Goal: Information Seeking & Learning: Learn about a topic

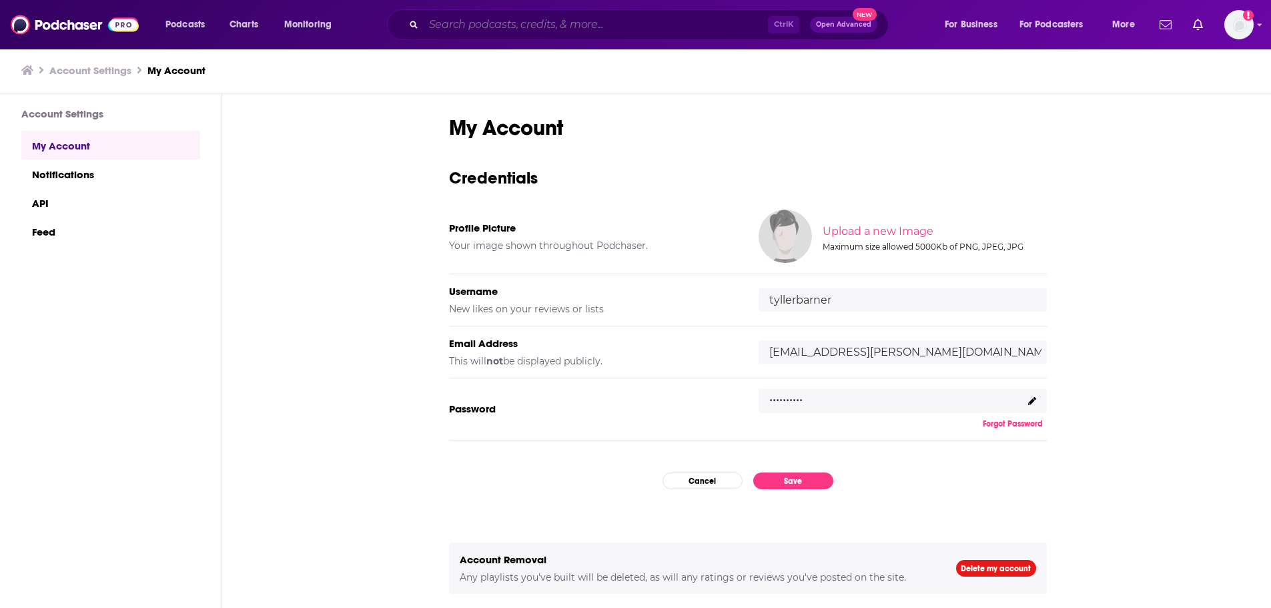
click at [513, 27] on input "Search podcasts, credits, & more..." at bounding box center [596, 24] width 344 height 21
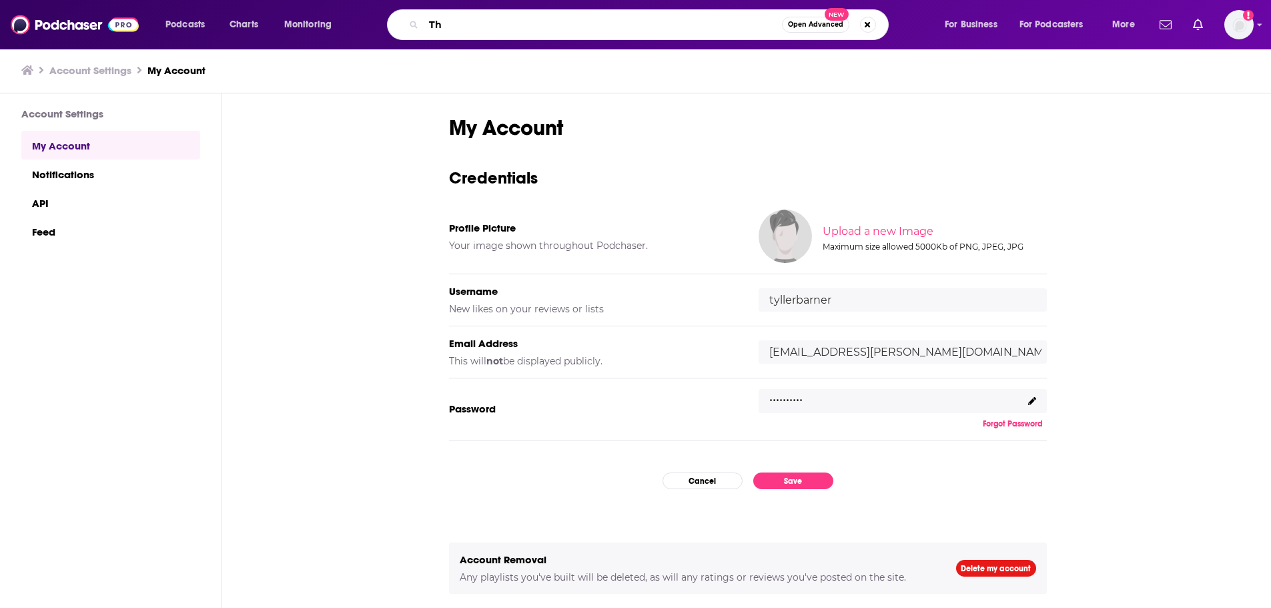
type input "T"
type input "d"
type input "workforce podcasts"
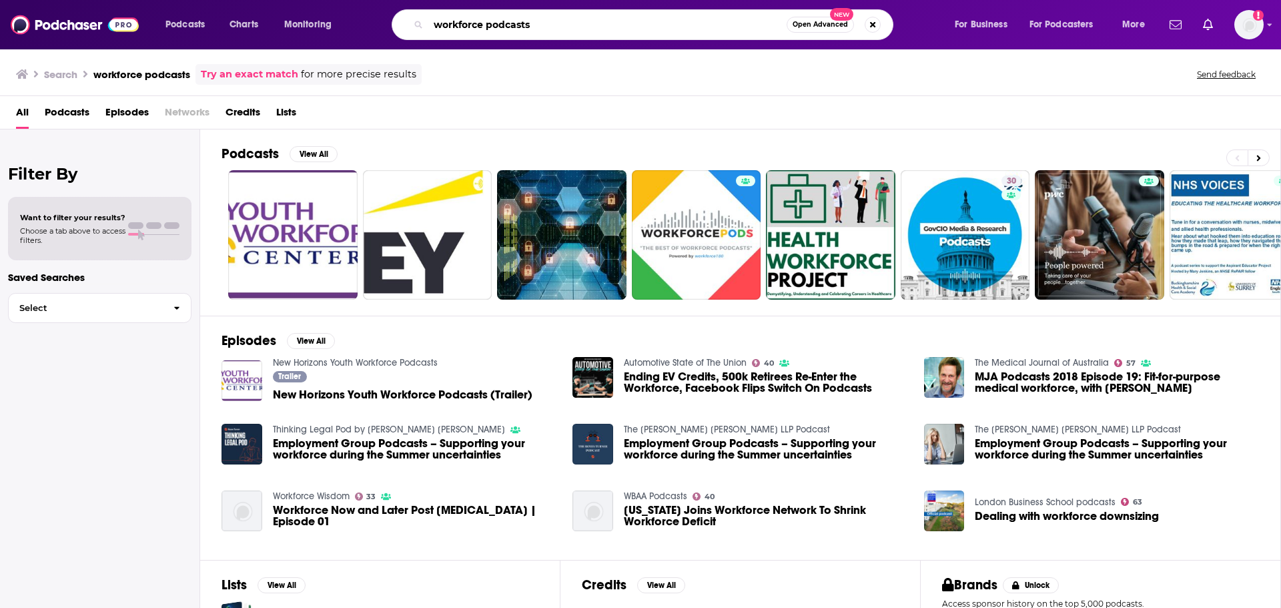
click at [500, 23] on input "workforce podcasts" at bounding box center [607, 24] width 358 height 21
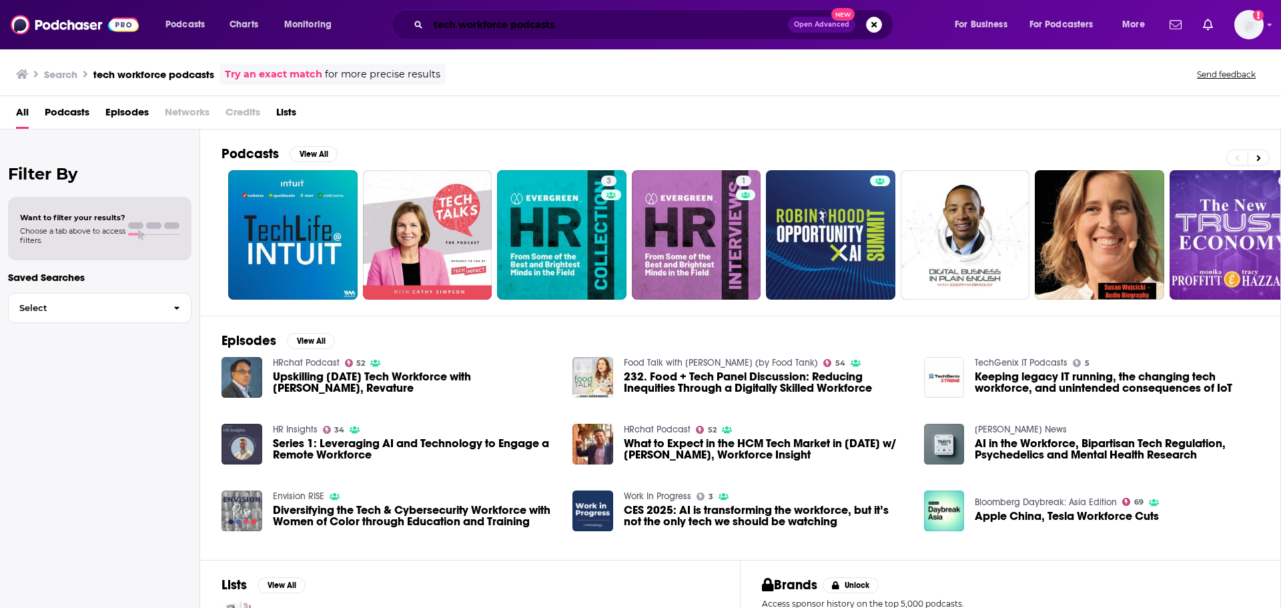
click at [491, 21] on input "tech workforce podcasts" at bounding box center [608, 24] width 360 height 21
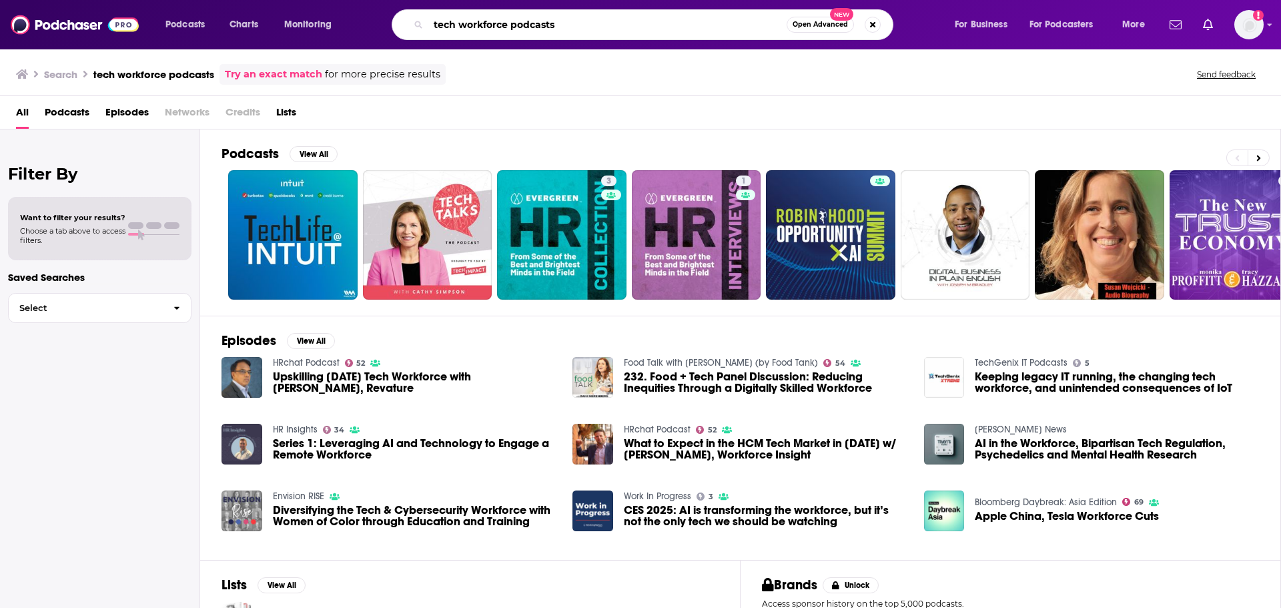
click at [491, 21] on input "tech workforce podcasts" at bounding box center [607, 24] width 358 height 21
paste input "Technovation"
type input "Technovation"
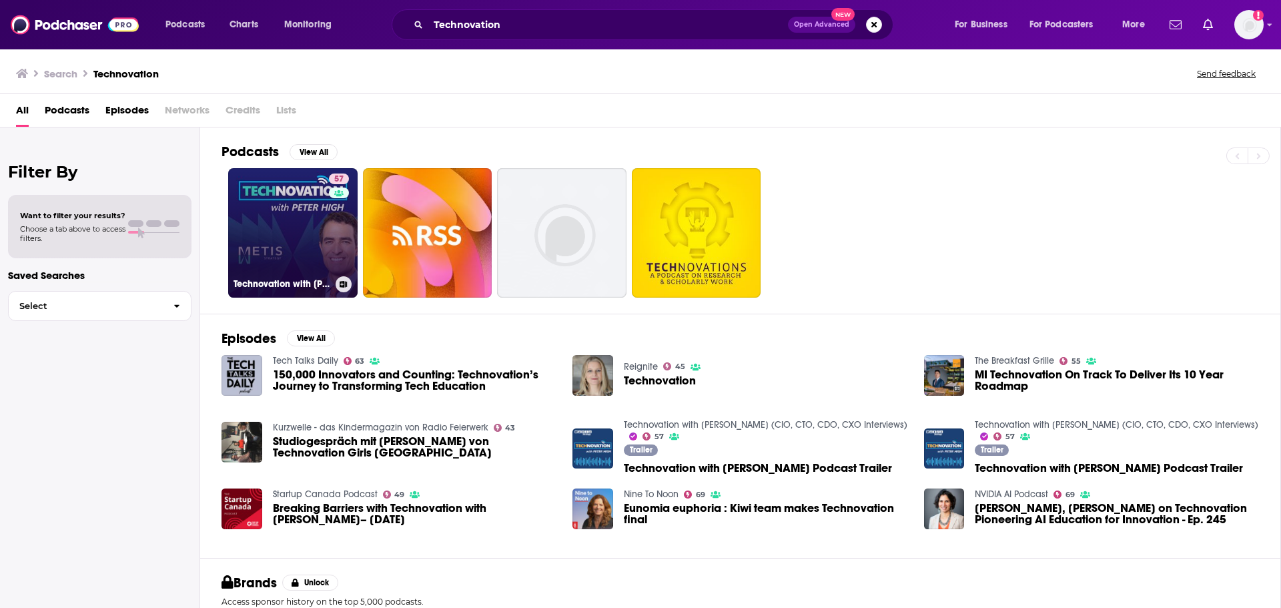
click at [314, 210] on link "57 Technovation with Peter High (CIO, CTO, CDO, CXO Interviews)" at bounding box center [292, 232] width 129 height 129
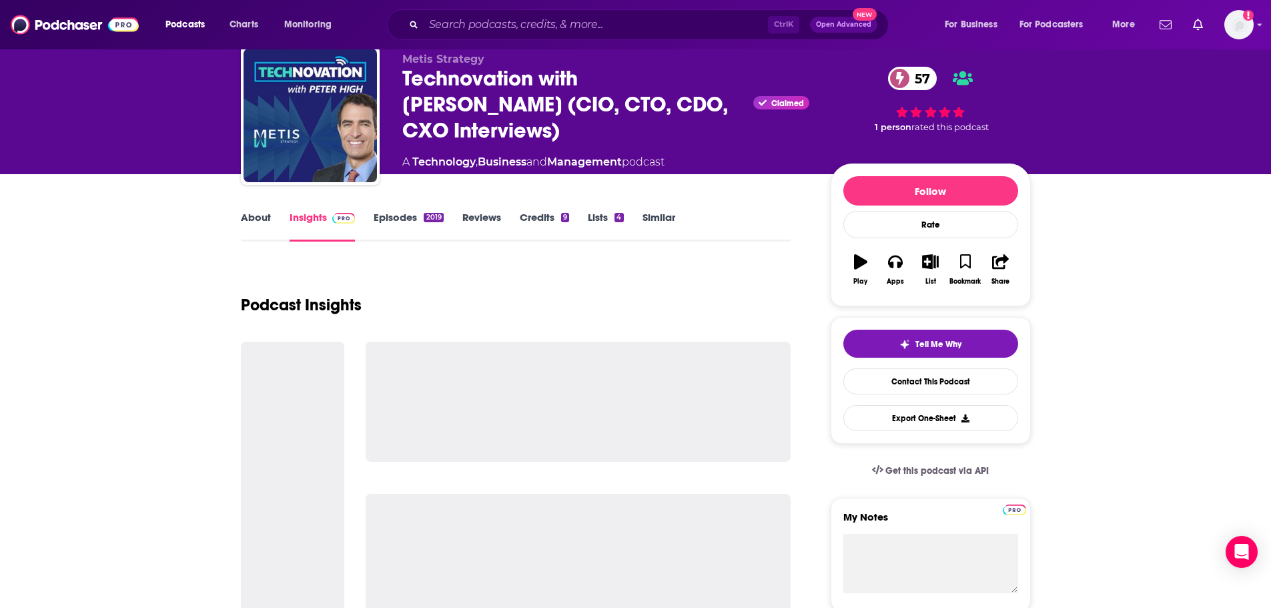
scroll to position [67, 0]
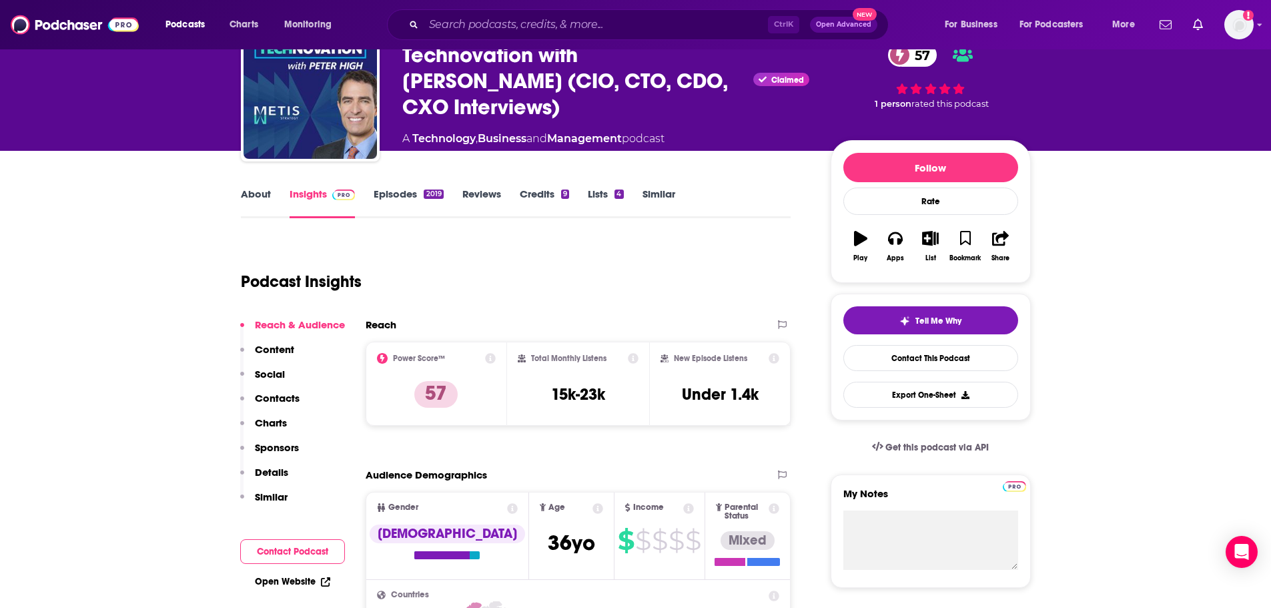
click at [397, 189] on link "Episodes 2019" at bounding box center [408, 202] width 69 height 31
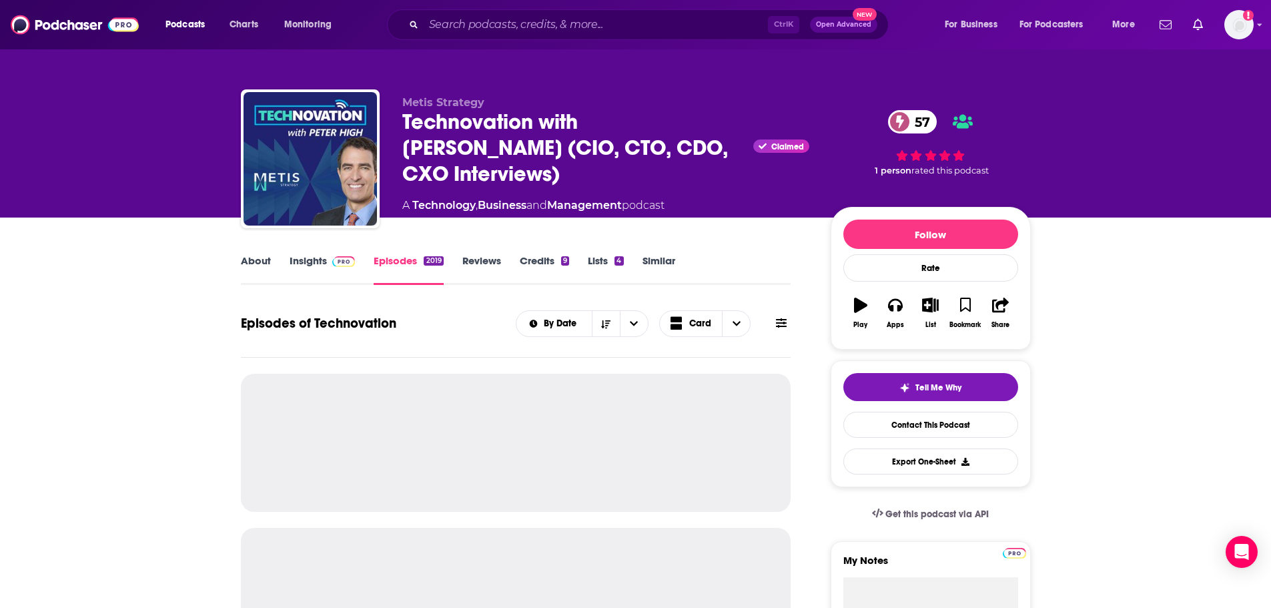
click at [321, 260] on link "Insights" at bounding box center [323, 269] width 66 height 31
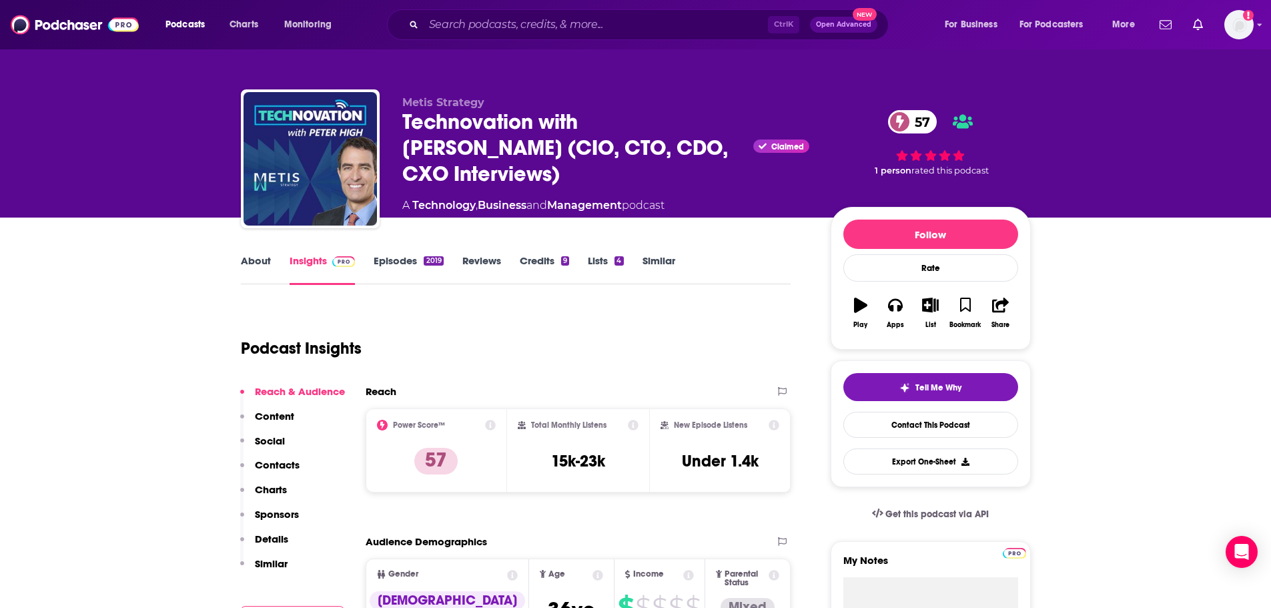
click at [376, 256] on link "Episodes 2019" at bounding box center [408, 269] width 69 height 31
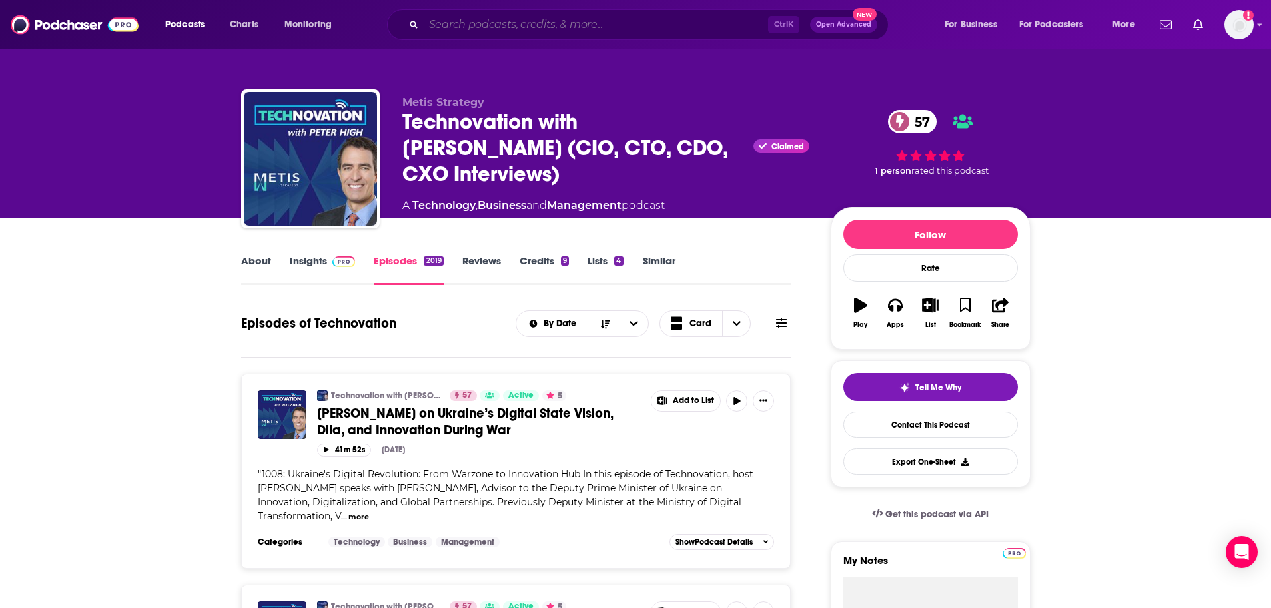
click at [429, 23] on input "Search podcasts, credits, & more..." at bounding box center [596, 24] width 344 height 21
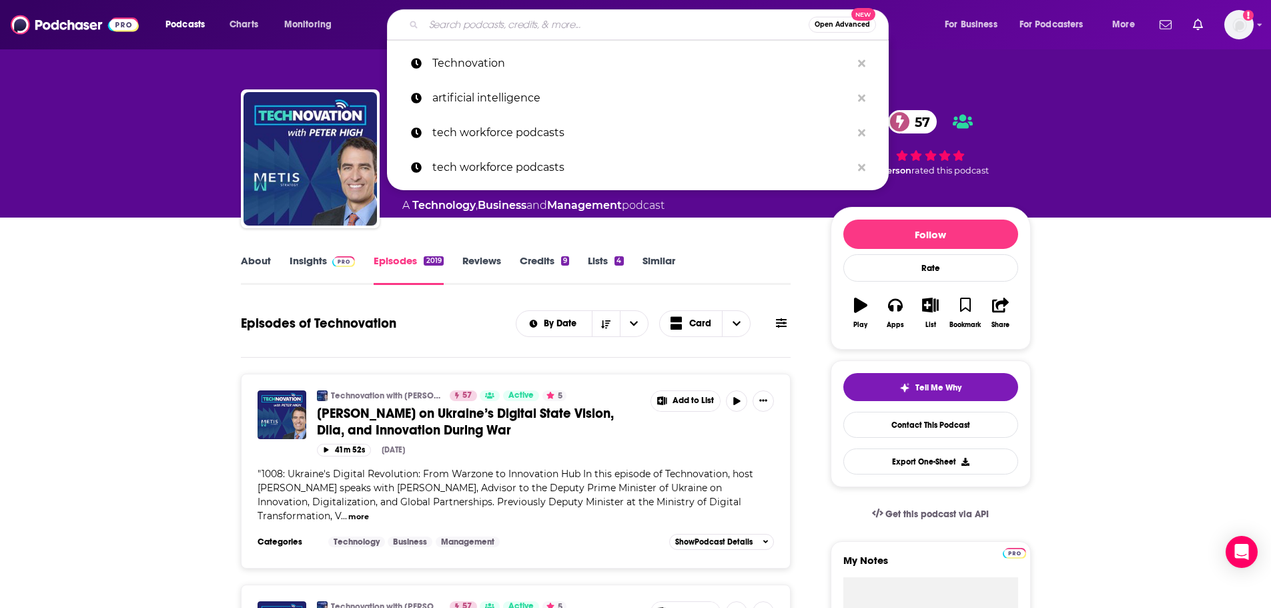
paste input "The Industry 4.0 Podcast"
type input "The Industry 4.0 Podcast"
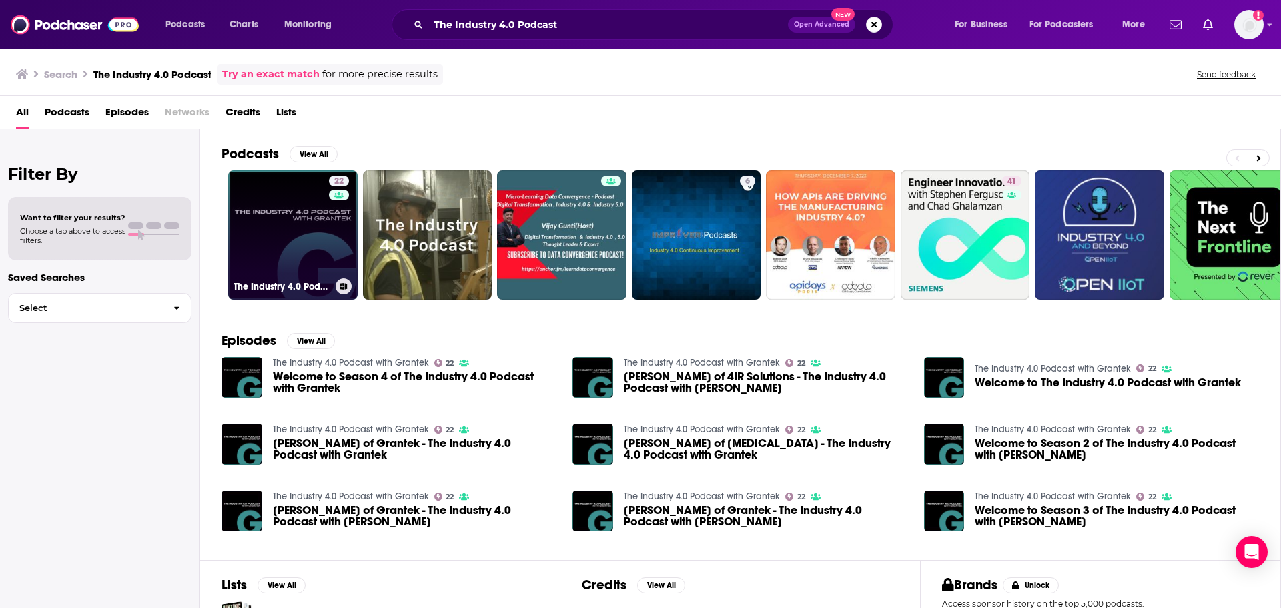
click at [306, 226] on link "22 The Industry 4.0 Podcast with Grantek" at bounding box center [292, 234] width 129 height 129
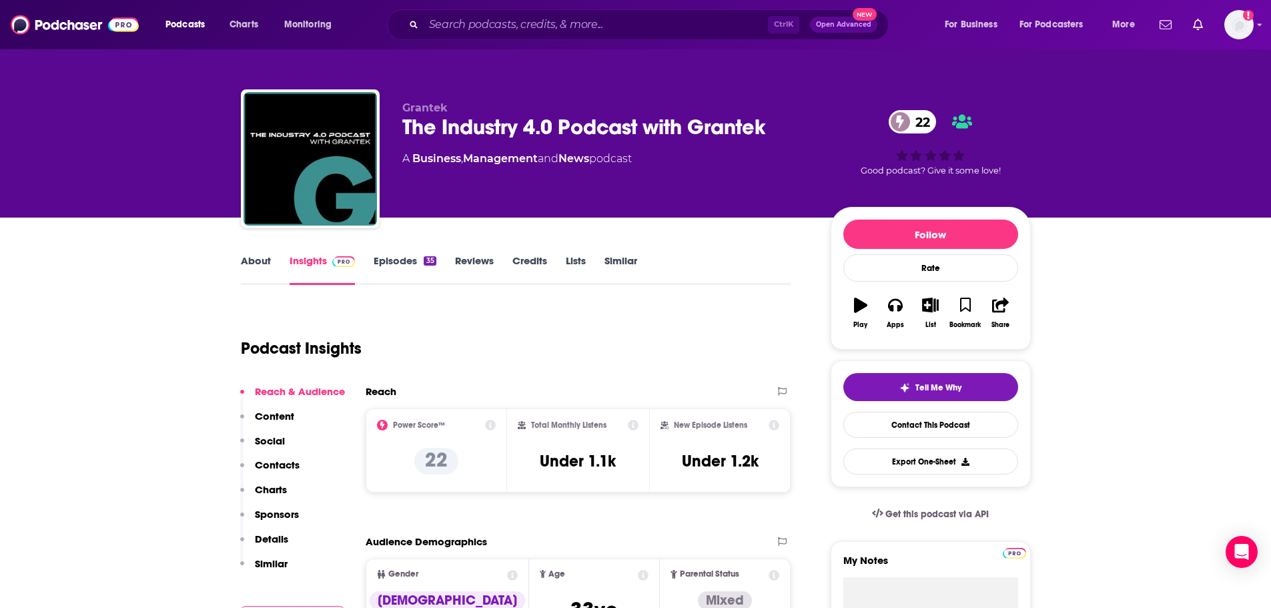
click at [383, 262] on link "Episodes 35" at bounding box center [405, 269] width 62 height 31
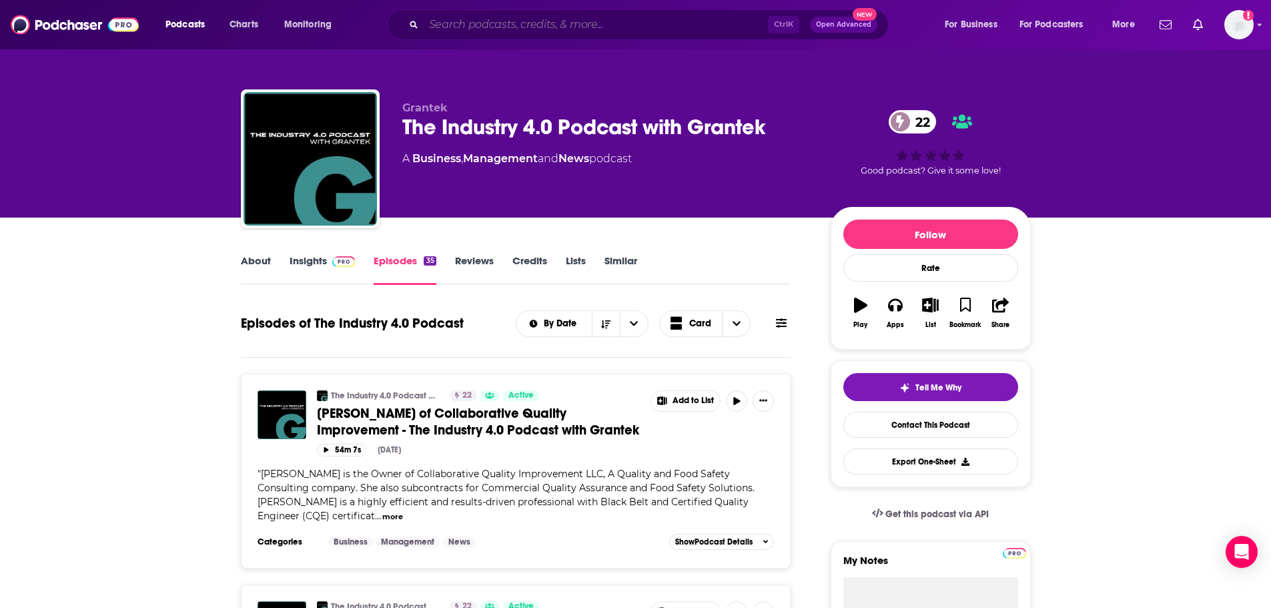
click at [532, 27] on input "Search podcasts, credits, & more..." at bounding box center [596, 24] width 344 height 21
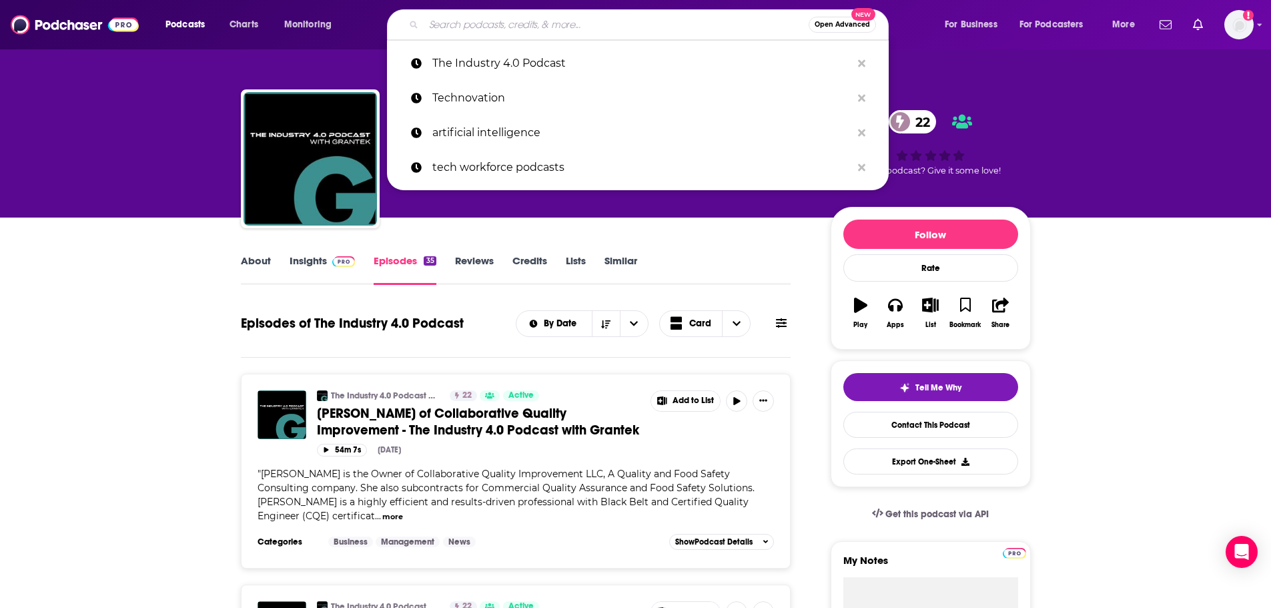
paste input "AI and the Future of Work"
type input "AI and the Future of Work"
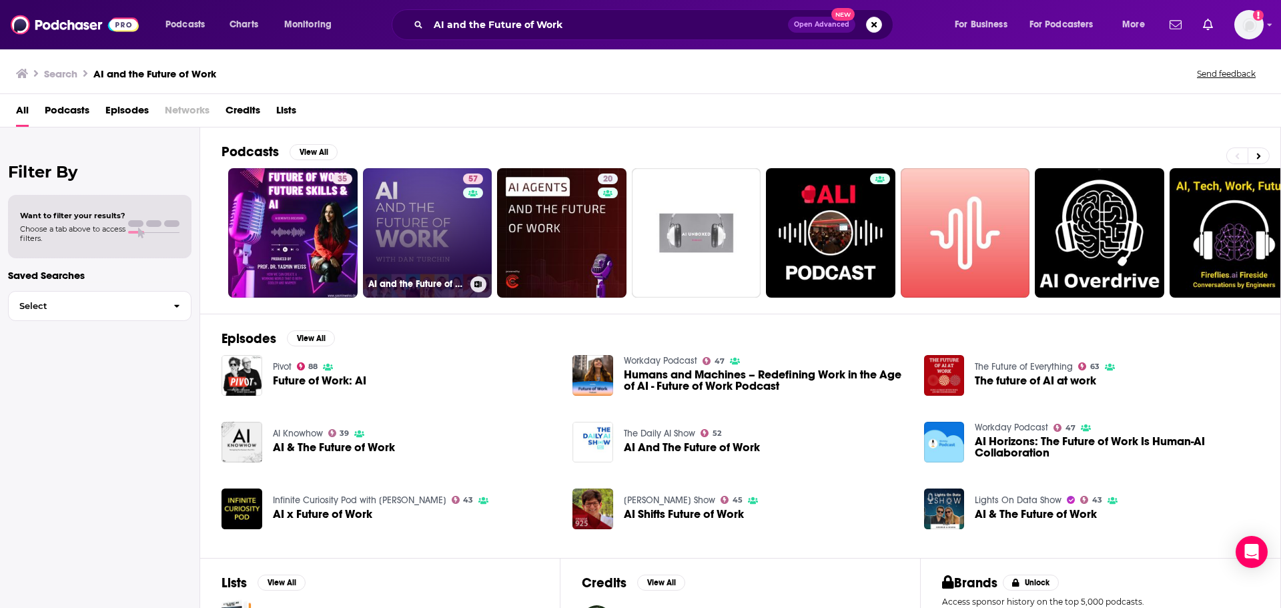
click at [452, 220] on link "57 AI and the Future of Work: Artificial Intelligence in the Workplace, Busines…" at bounding box center [427, 232] width 129 height 129
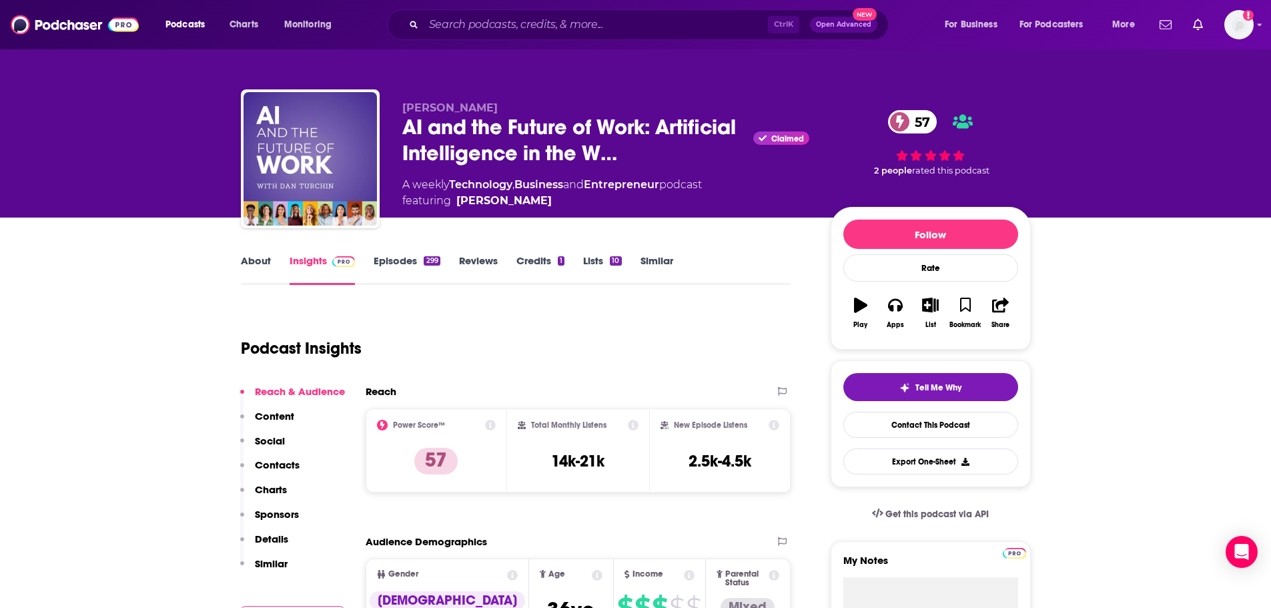
click at [400, 258] on link "Episodes 299" at bounding box center [407, 269] width 66 height 31
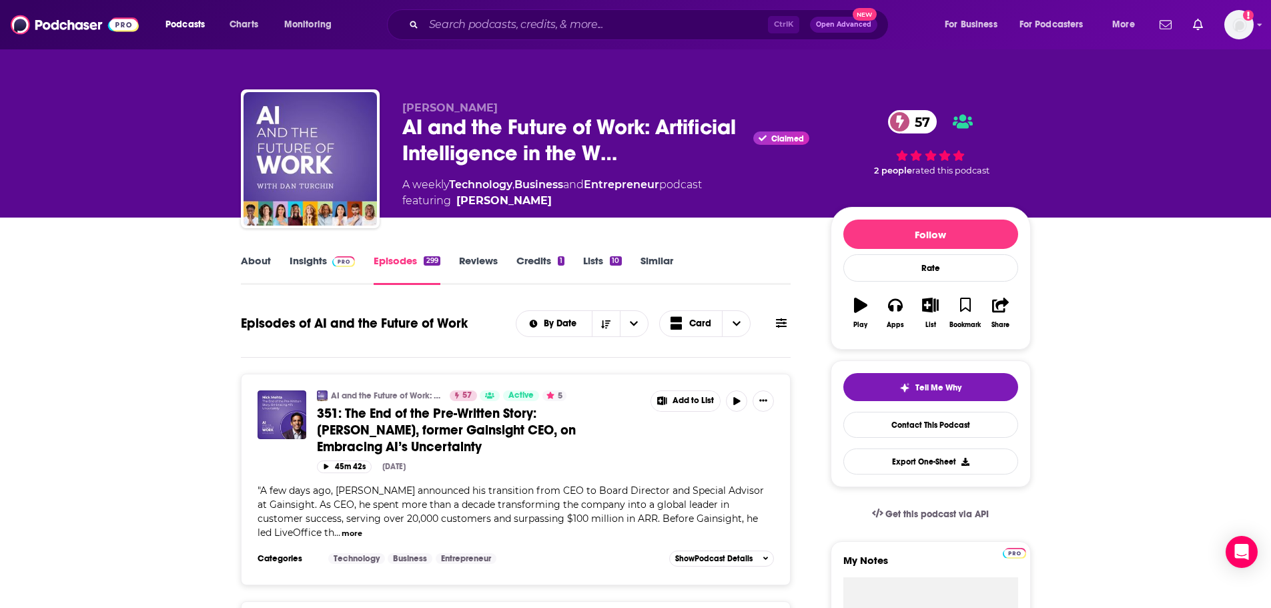
click at [320, 258] on link "Insights" at bounding box center [323, 269] width 66 height 31
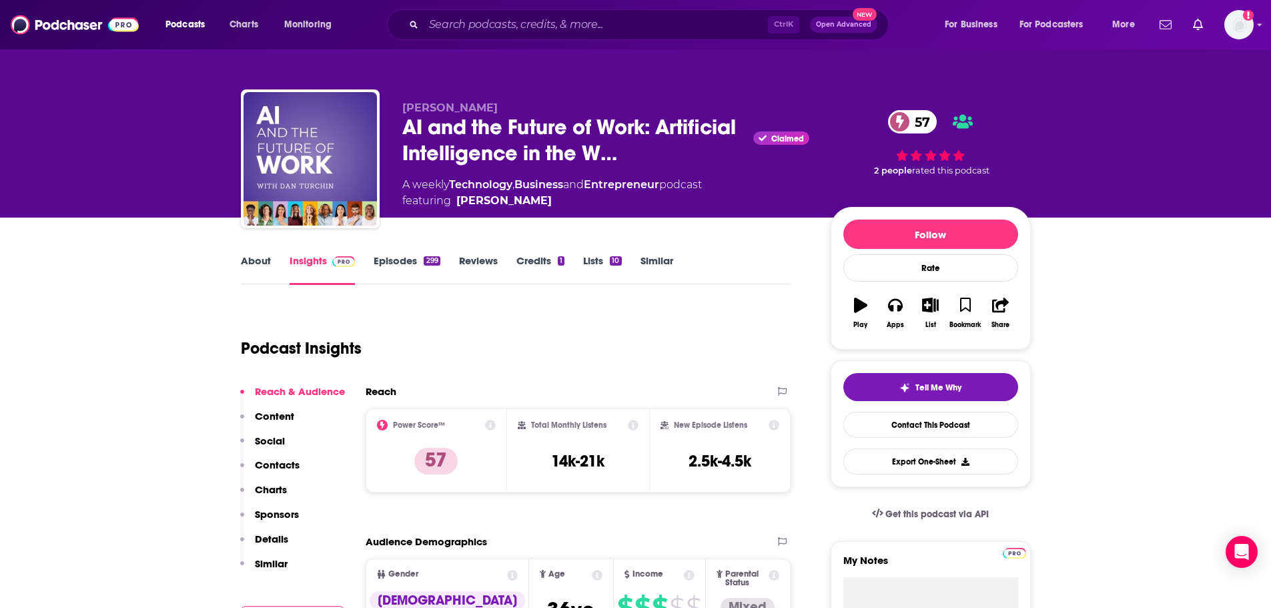
click at [389, 264] on link "Episodes 299" at bounding box center [407, 269] width 66 height 31
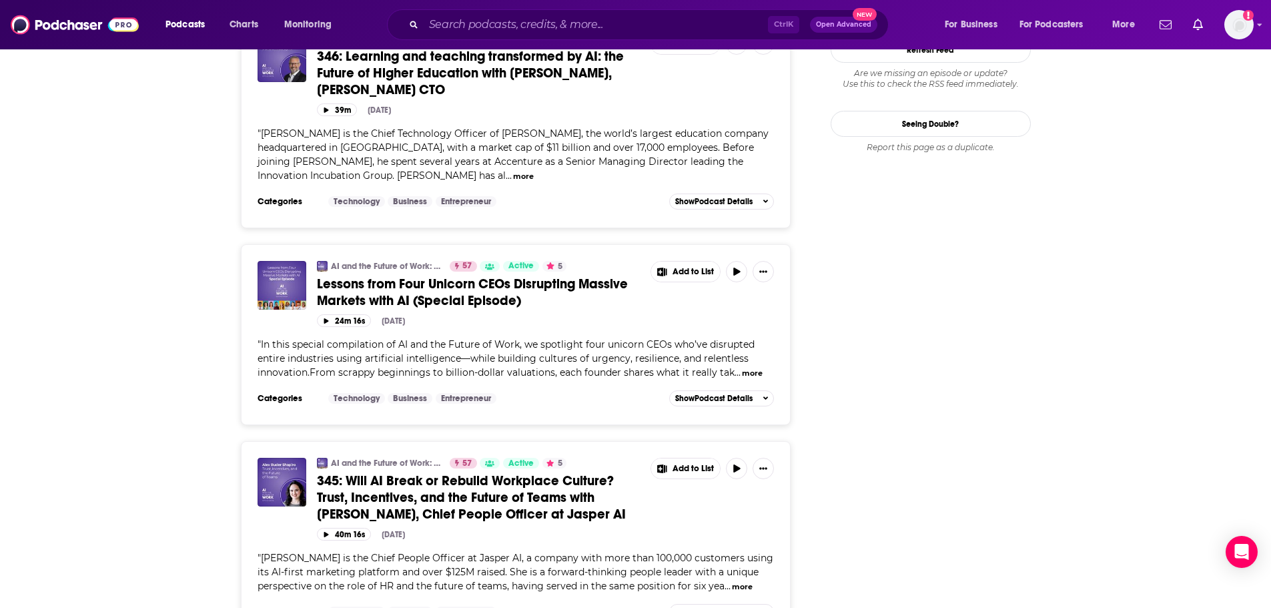
scroll to position [1935, 0]
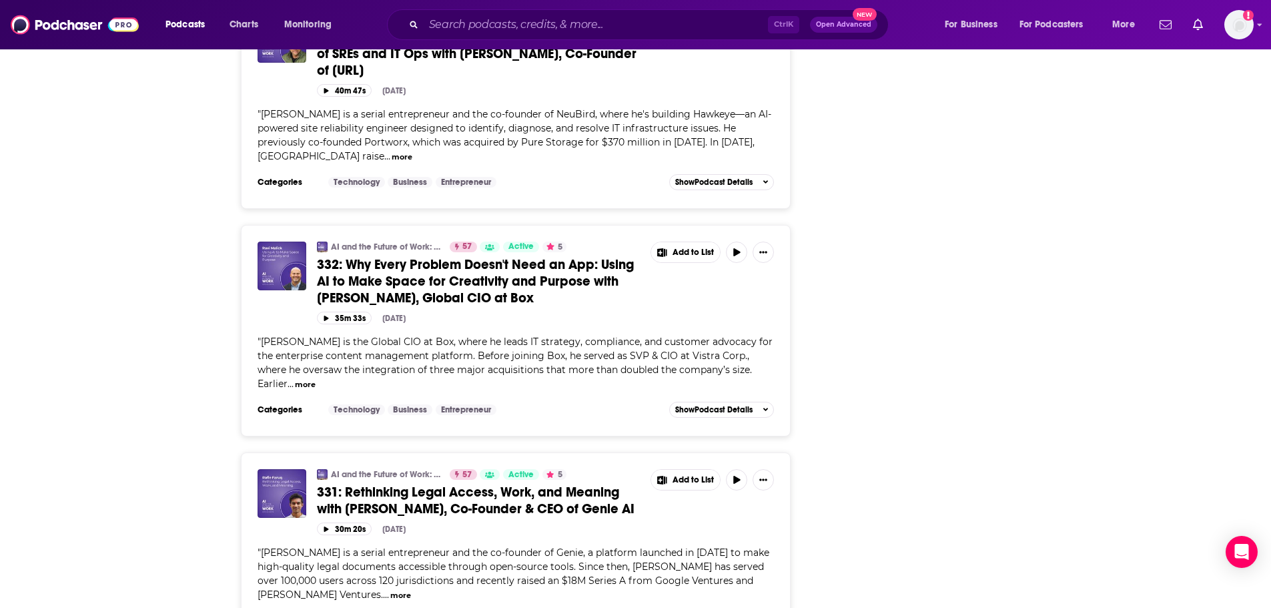
scroll to position [5276, 0]
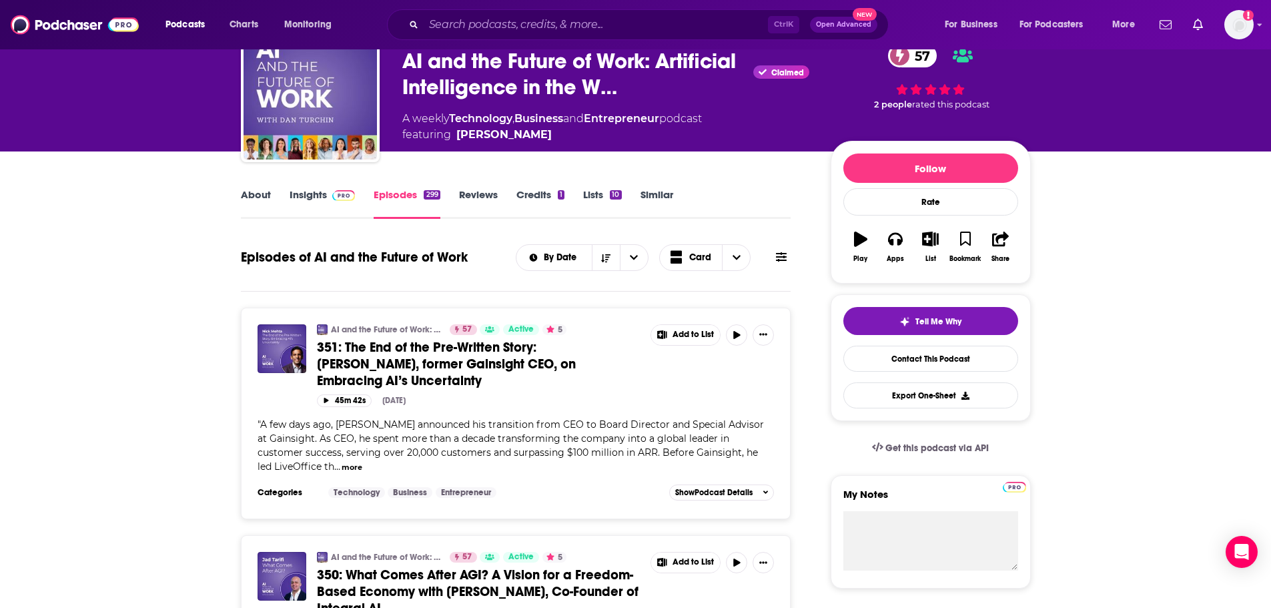
scroll to position [0, 0]
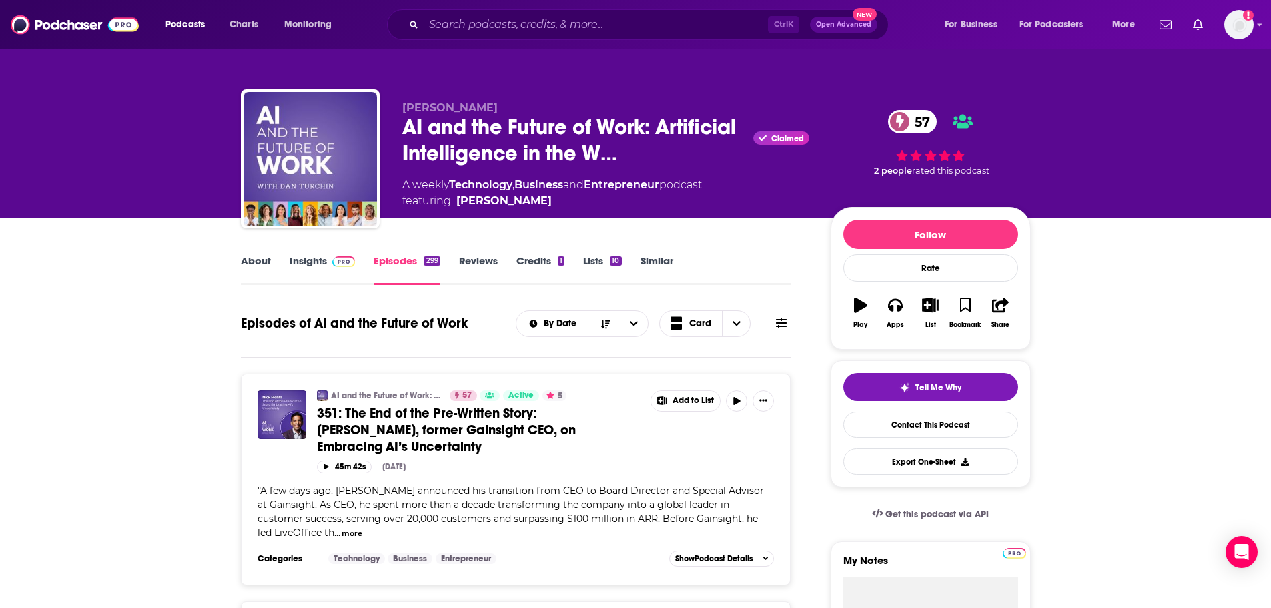
click at [494, 256] on link "Reviews" at bounding box center [478, 269] width 39 height 31
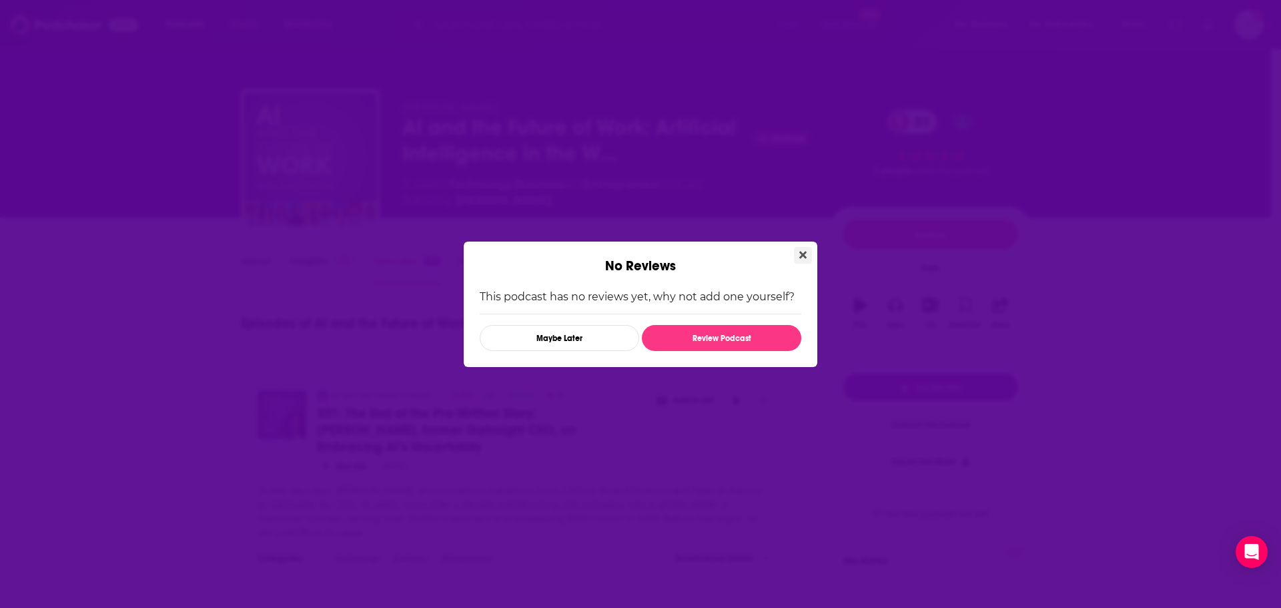
click at [797, 256] on button "Close" at bounding box center [803, 255] width 18 height 17
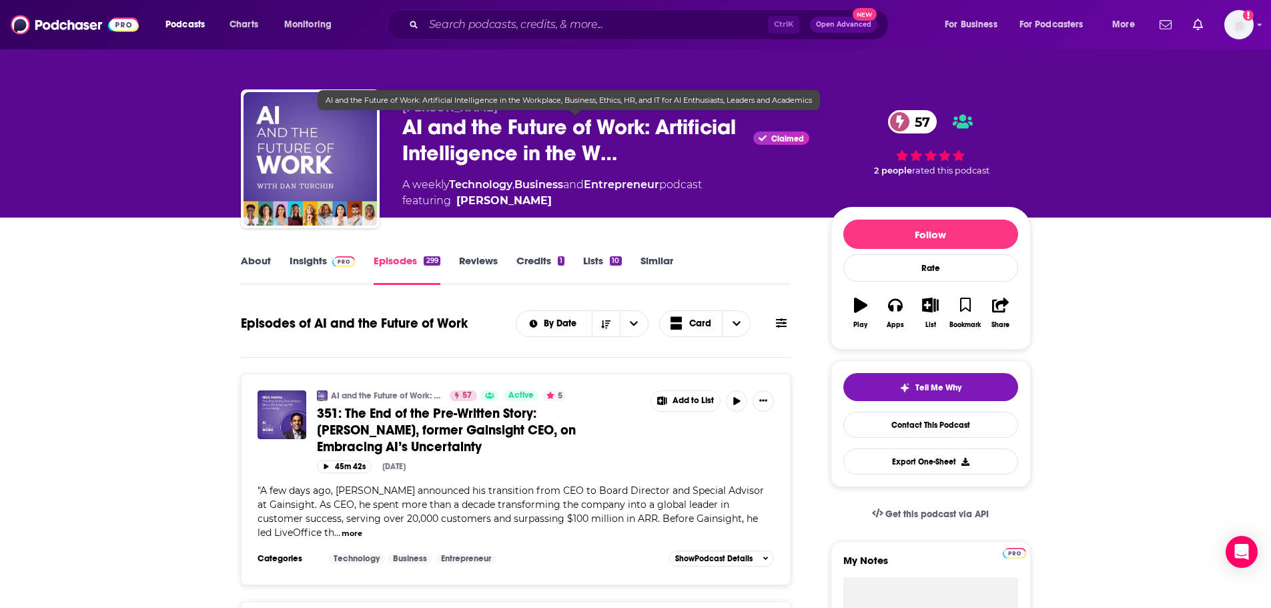
click at [530, 127] on span "AI and the Future of Work: Artificial Intelligence in the W…" at bounding box center [575, 140] width 346 height 52
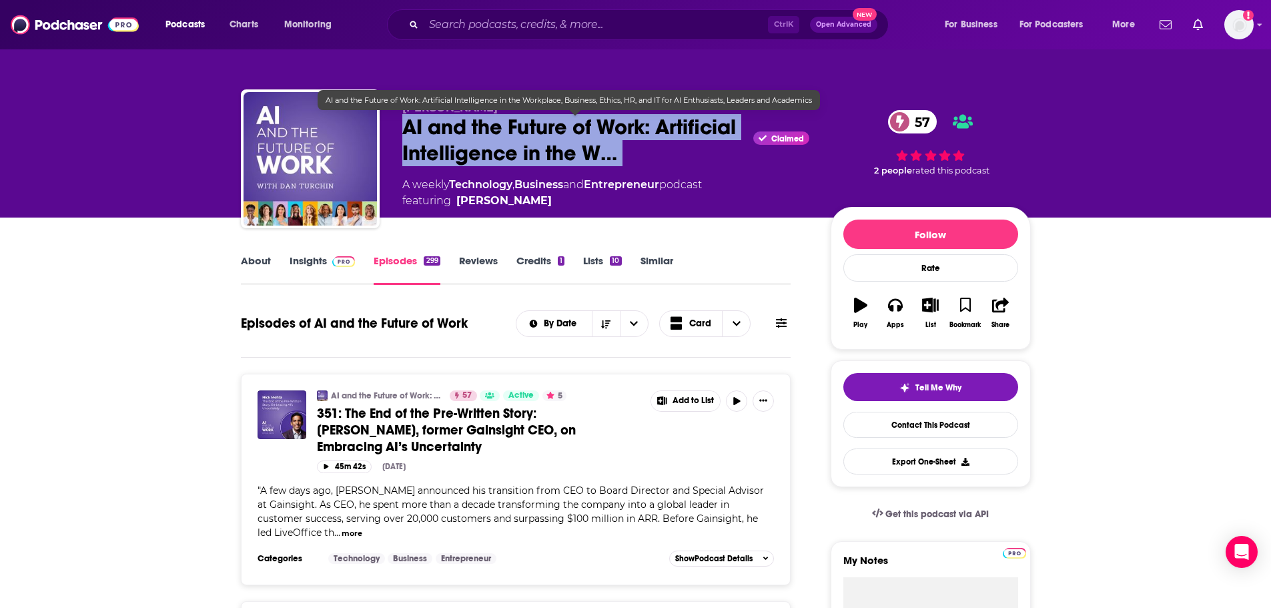
click at [530, 127] on span "AI and the Future of Work: Artificial Intelligence in the W…" at bounding box center [575, 140] width 346 height 52
copy div "AI and the Future of Work: Artificial Intelligence in the W…"
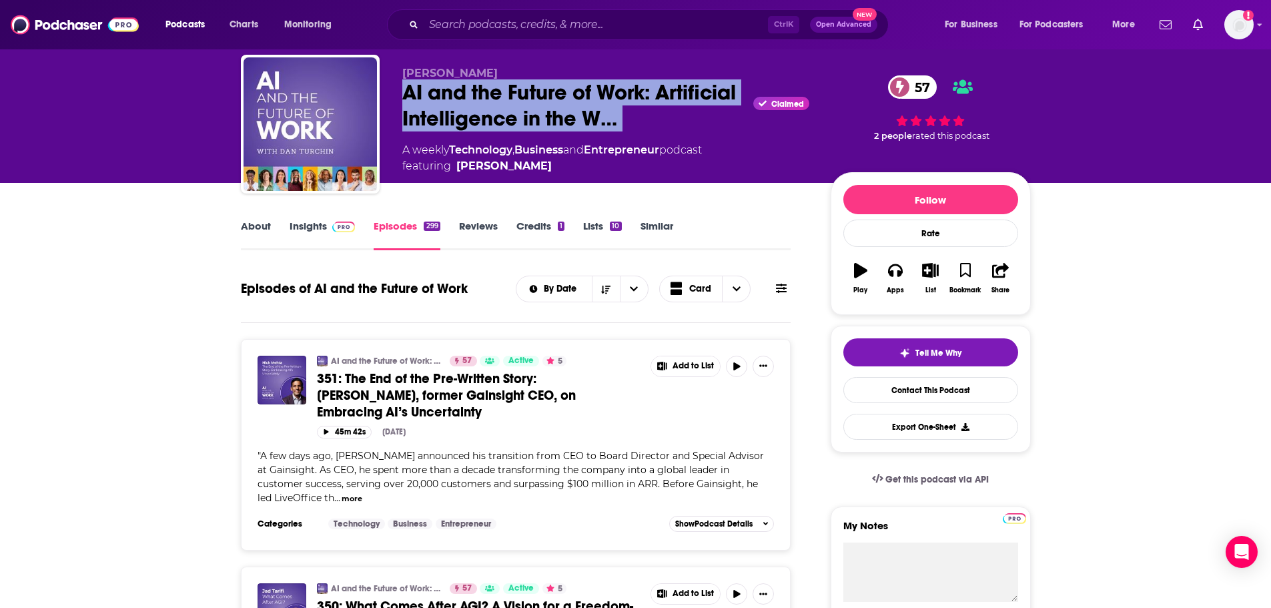
scroll to position [67, 0]
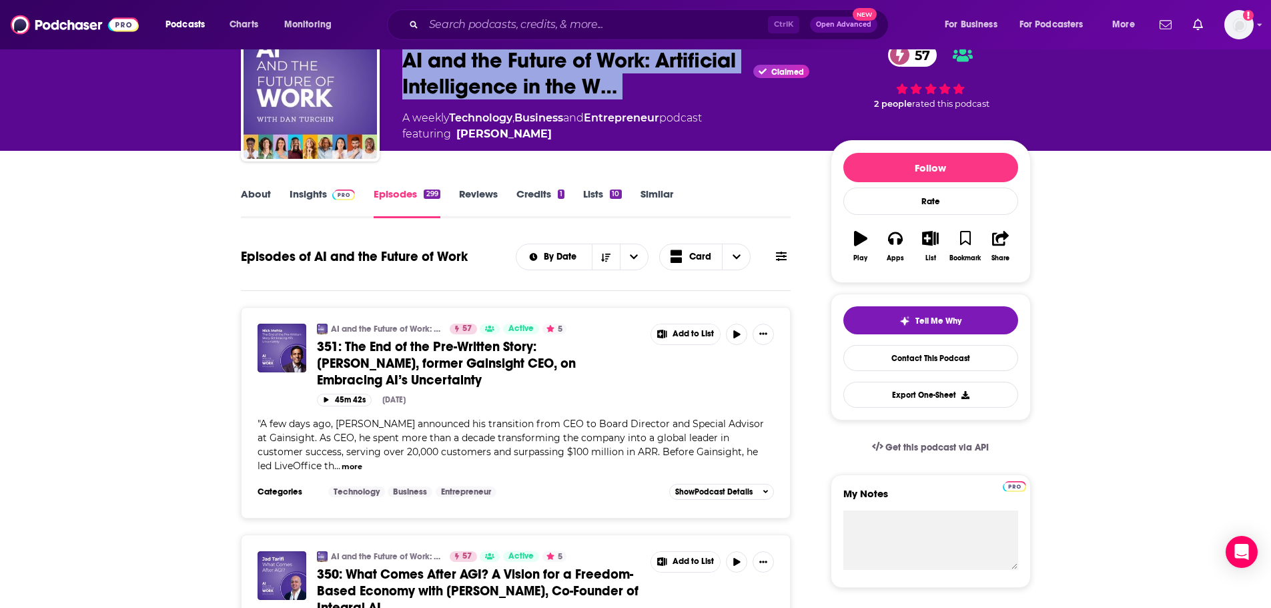
click at [262, 193] on link "About" at bounding box center [256, 202] width 30 height 31
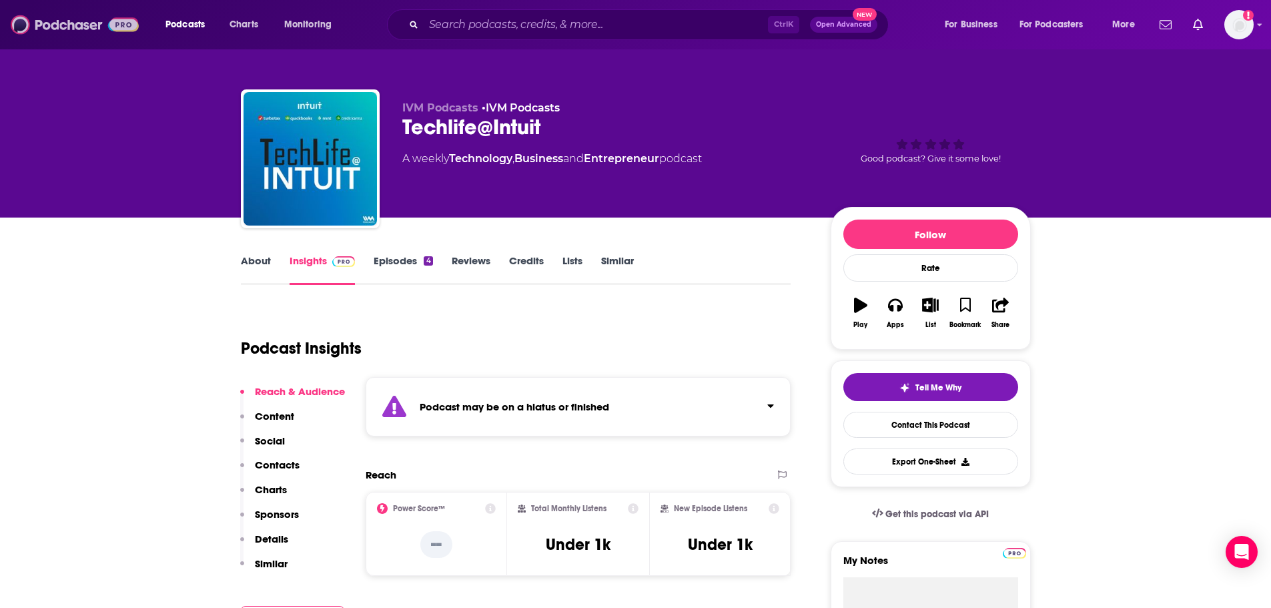
click at [77, 21] on img at bounding box center [75, 24] width 128 height 25
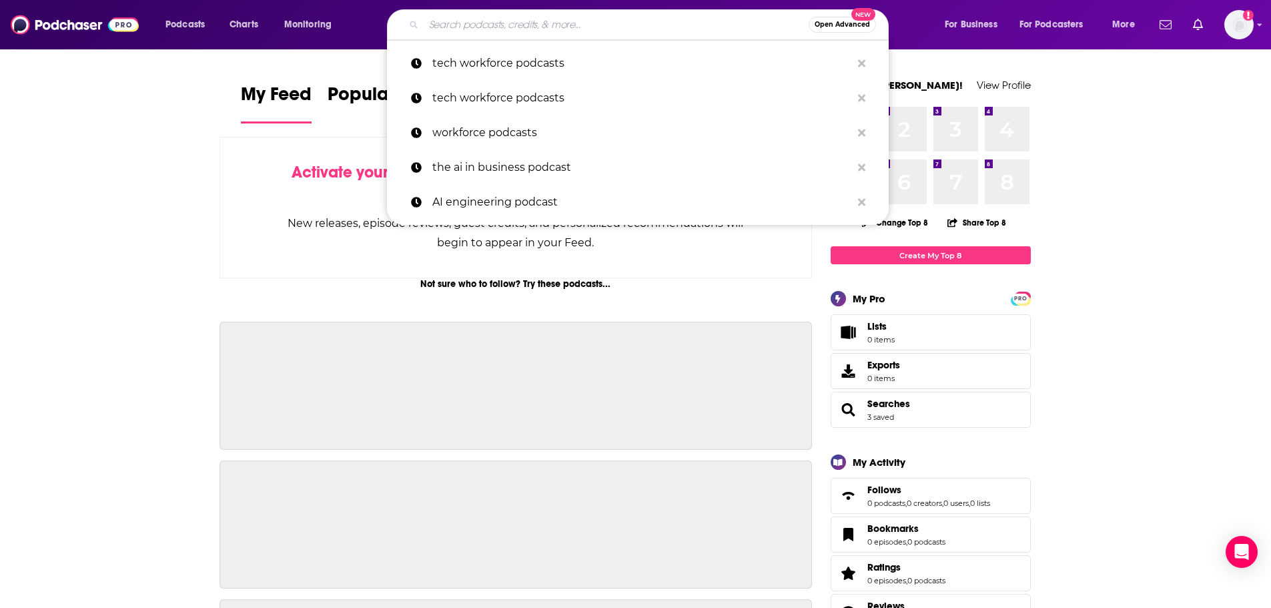
click at [537, 27] on input "Search podcasts, credits, & more..." at bounding box center [616, 24] width 385 height 21
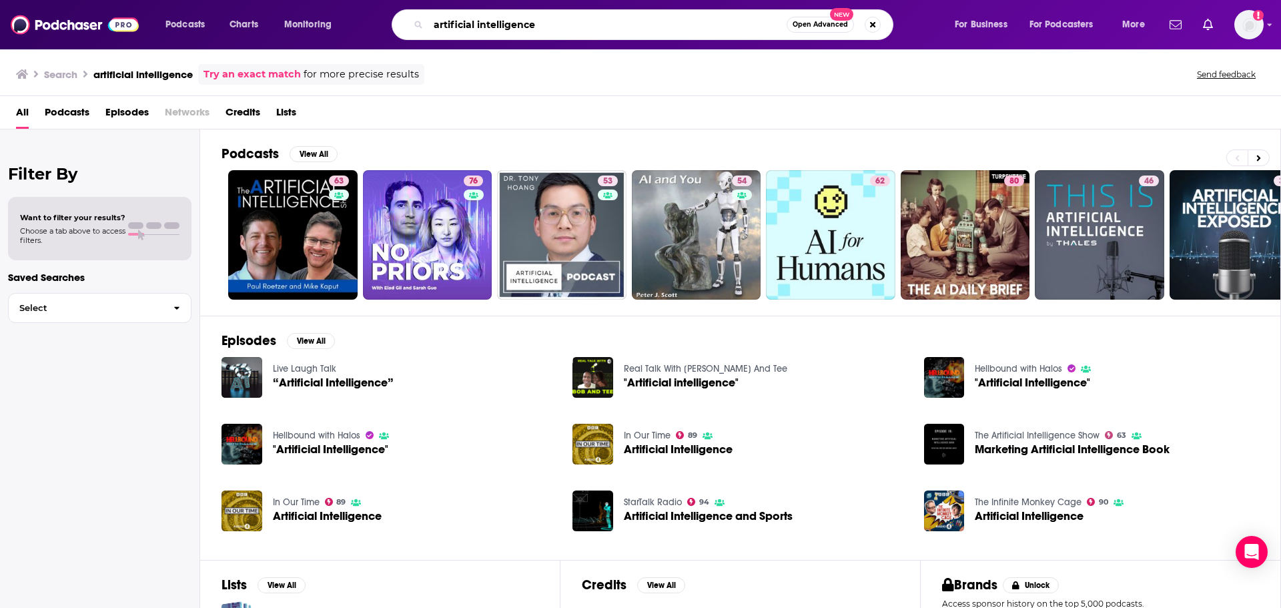
click at [462, 23] on input "artificial intelligence" at bounding box center [607, 24] width 358 height 21
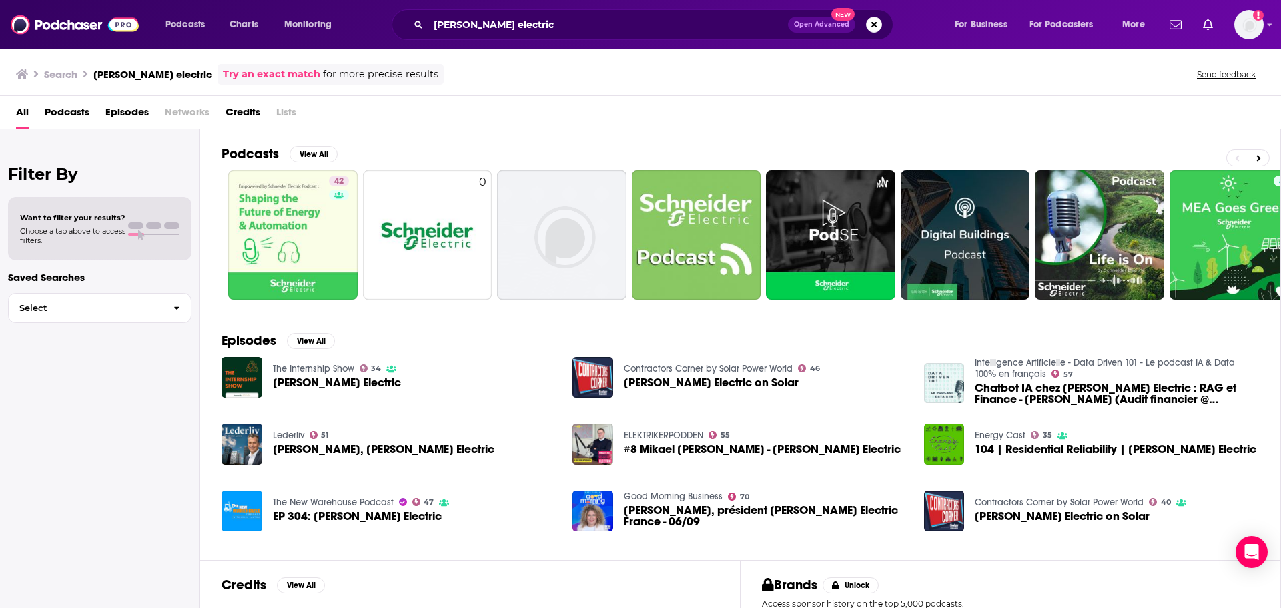
click at [133, 112] on span "Episodes" at bounding box center [126, 114] width 43 height 27
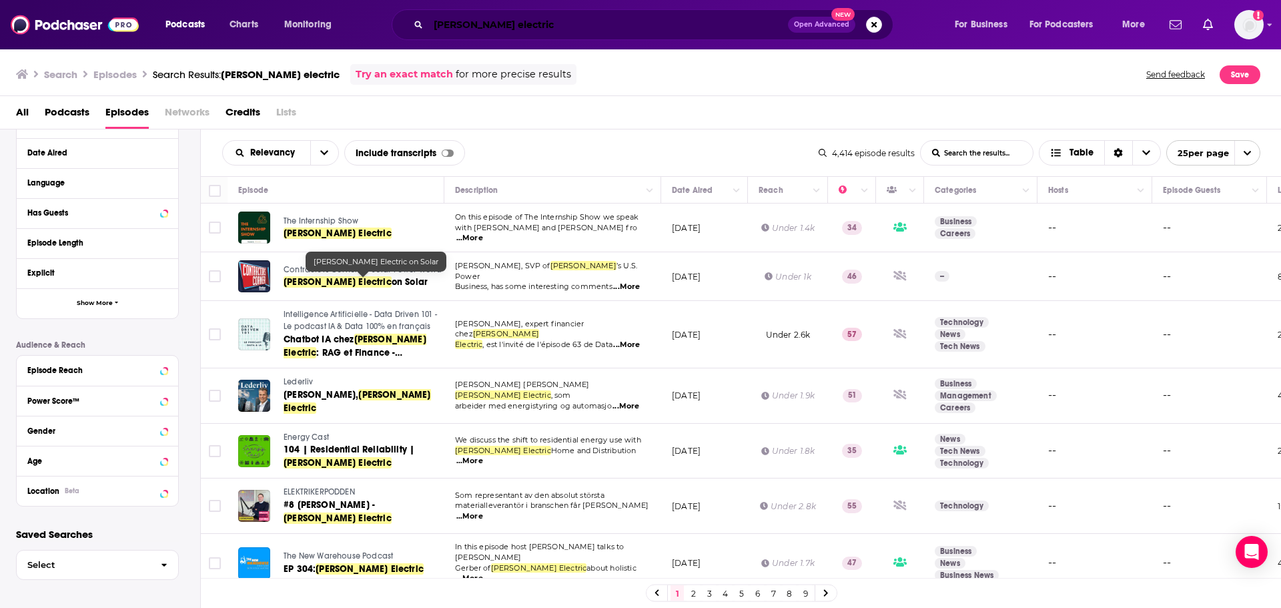
click at [566, 25] on input "schneider electric" at bounding box center [608, 24] width 360 height 21
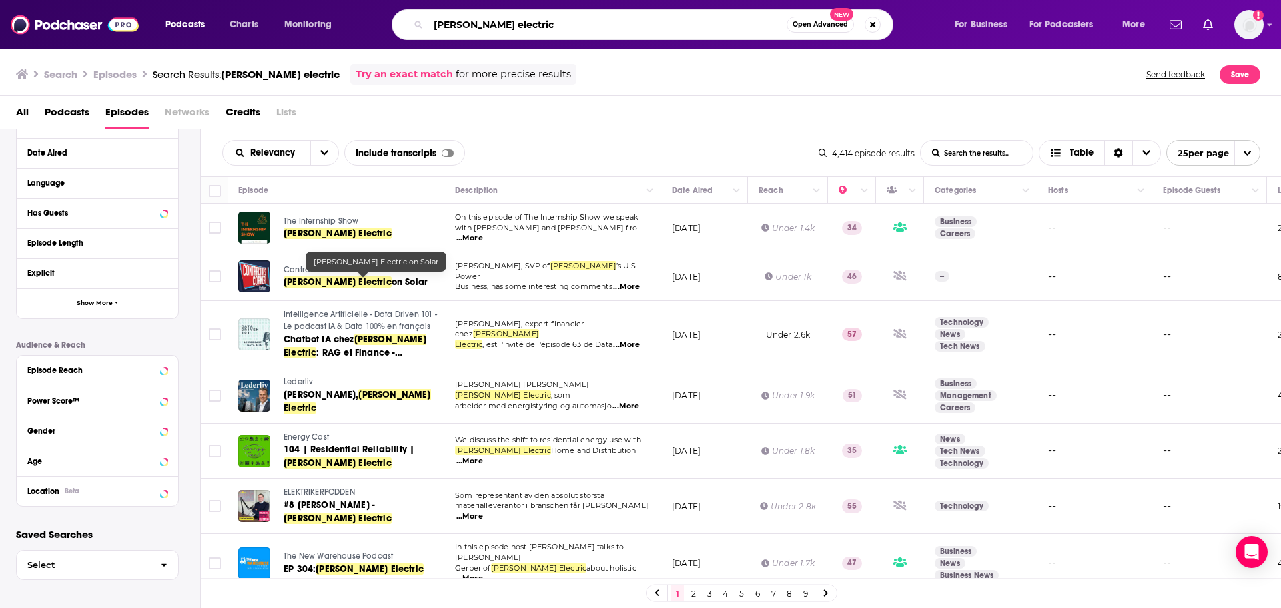
click at [566, 25] on input "[PERSON_NAME] electric" at bounding box center [607, 24] width 358 height 21
type input "u"
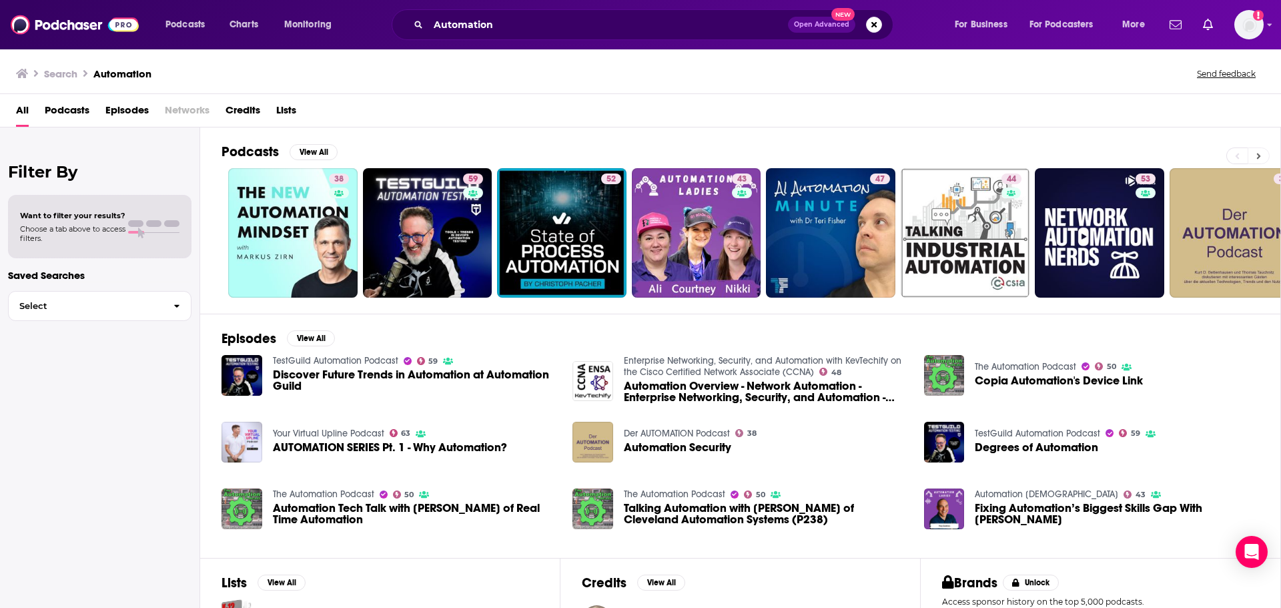
click at [1262, 155] on button at bounding box center [1259, 155] width 22 height 17
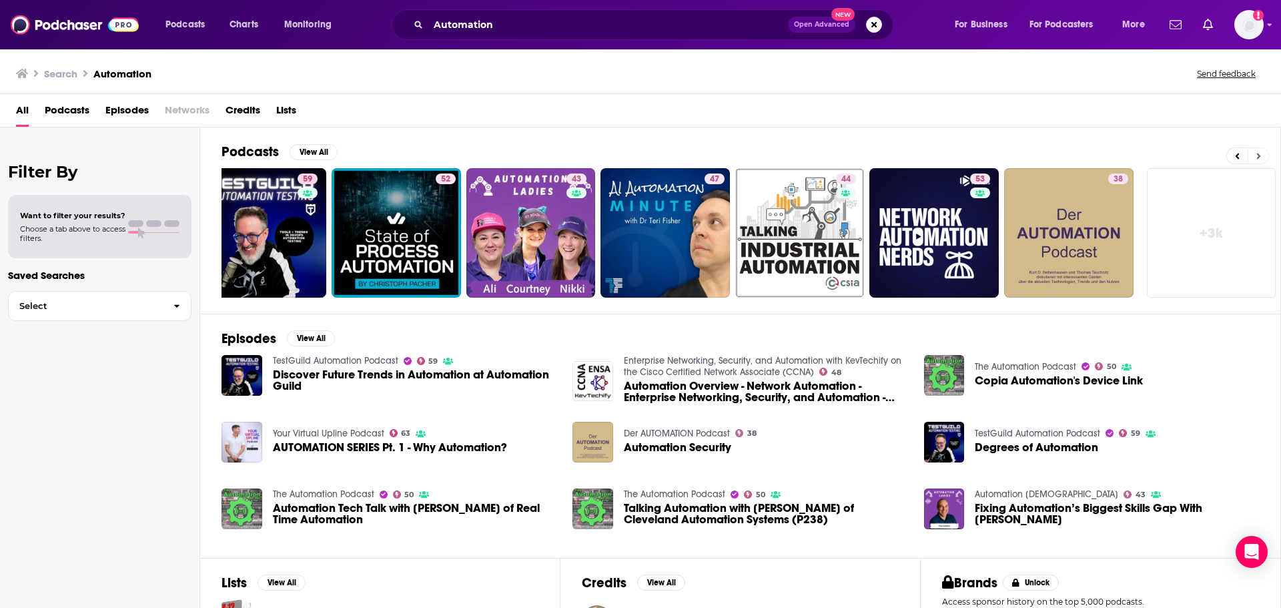
scroll to position [0, 166]
click at [1195, 222] on link "+ 3k" at bounding box center [1210, 232] width 129 height 129
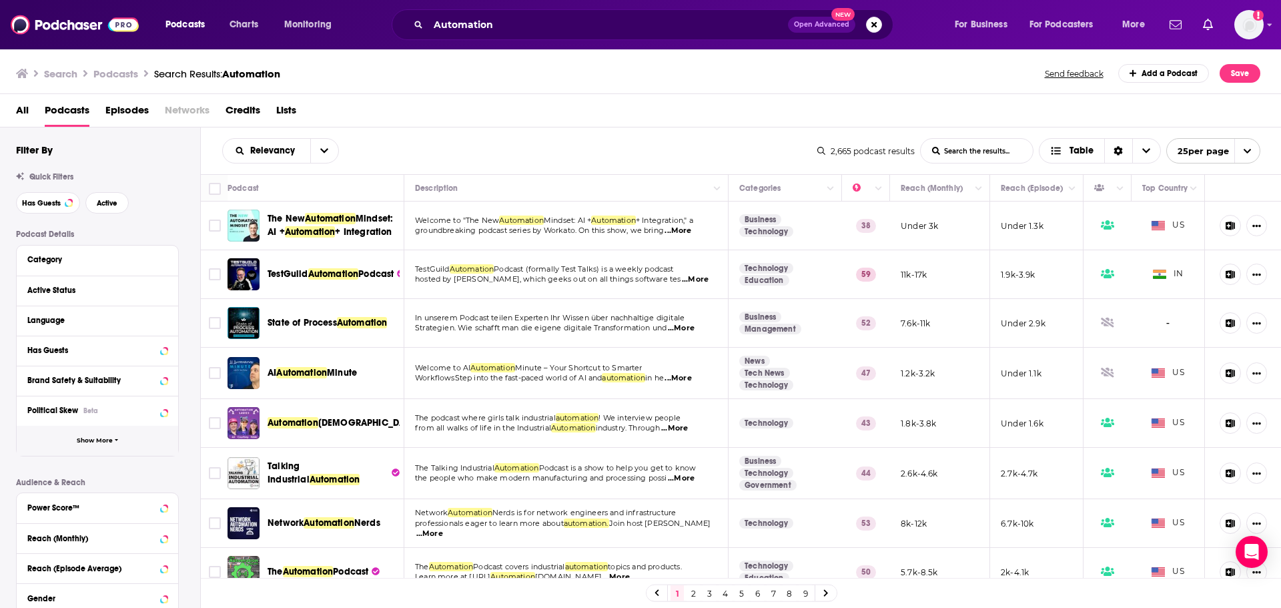
click at [101, 442] on span "Show More" at bounding box center [95, 440] width 36 height 7
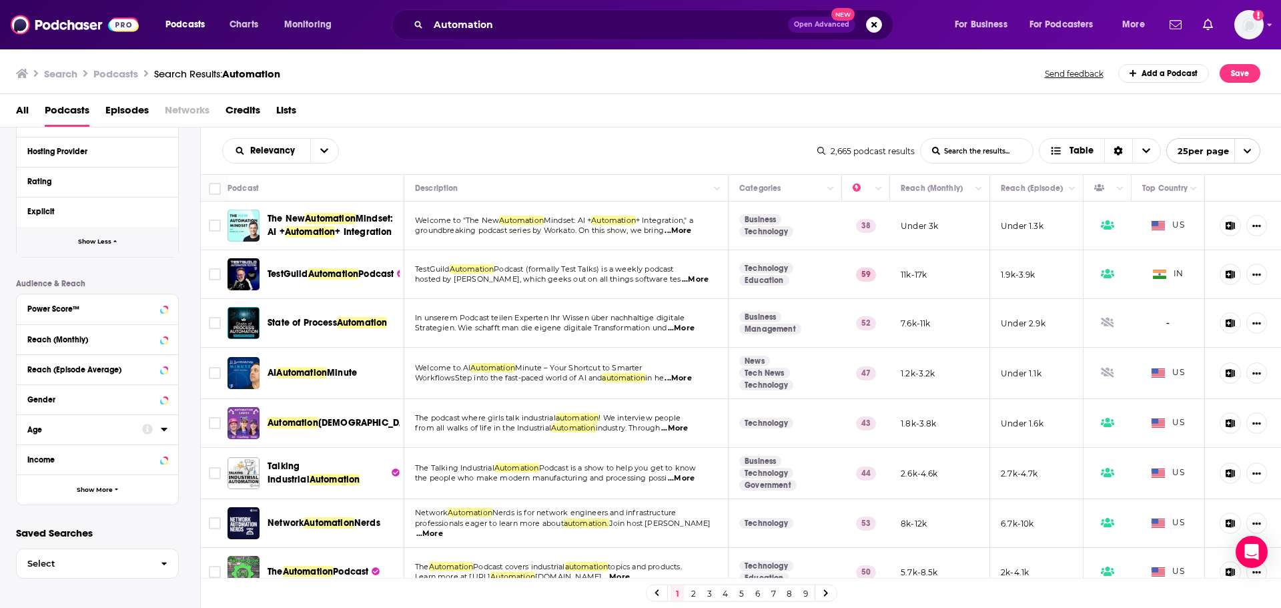
scroll to position [470, 0]
click at [107, 487] on span "Show More" at bounding box center [95, 488] width 36 height 7
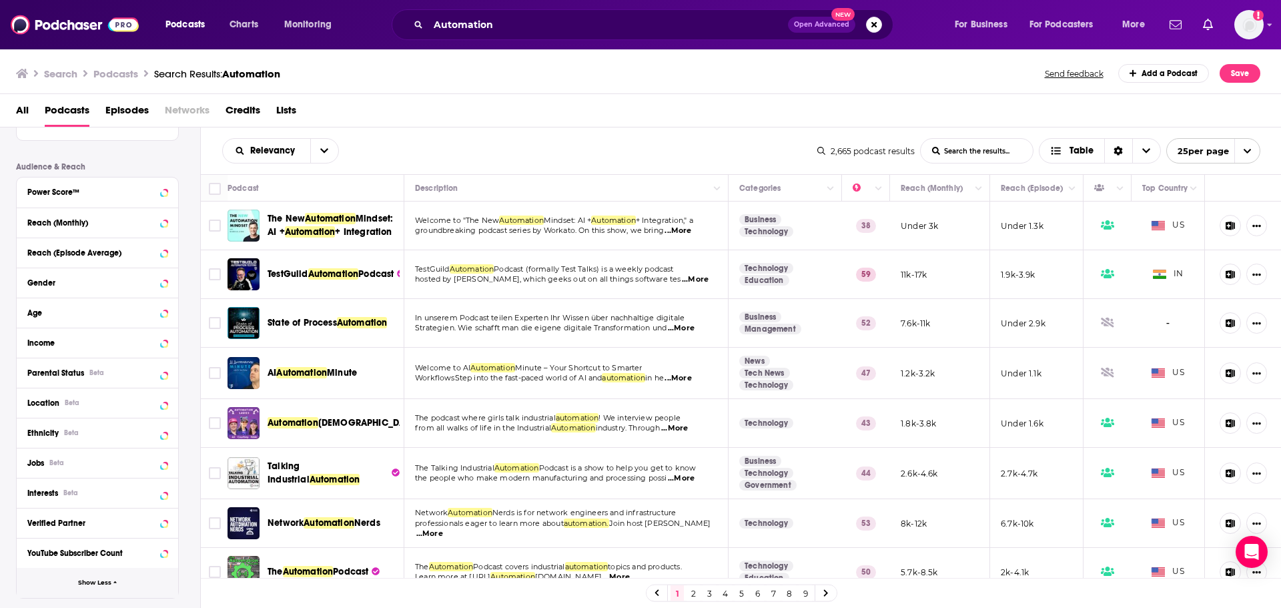
scroll to position [603, 0]
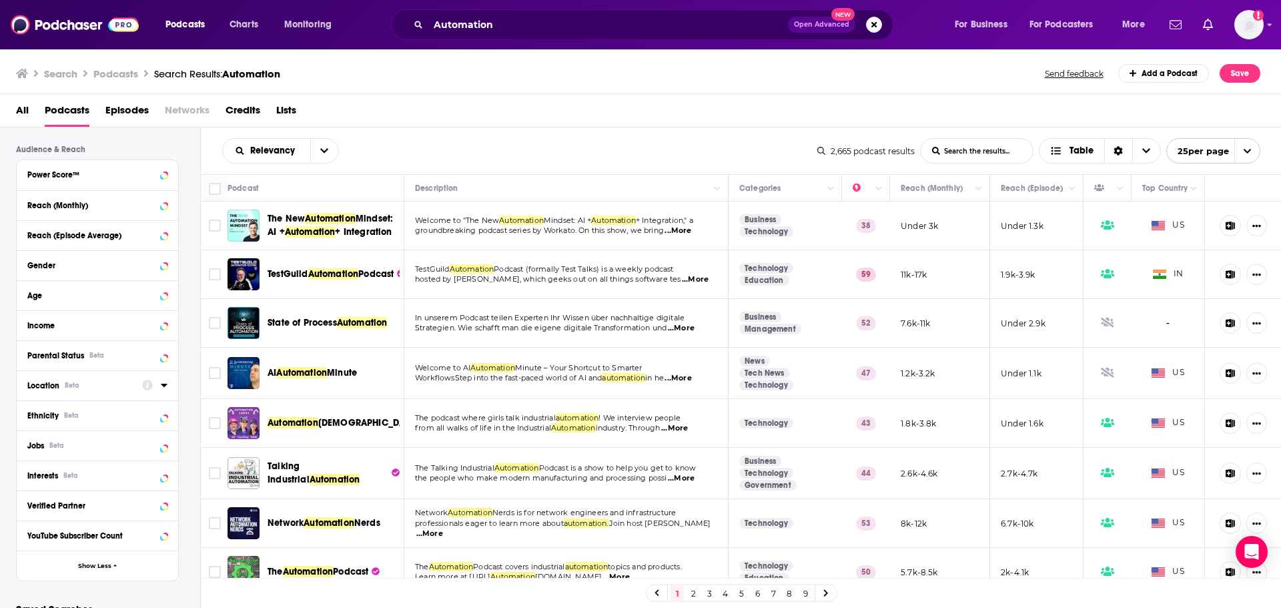
click at [45, 385] on span "Location" at bounding box center [43, 385] width 32 height 9
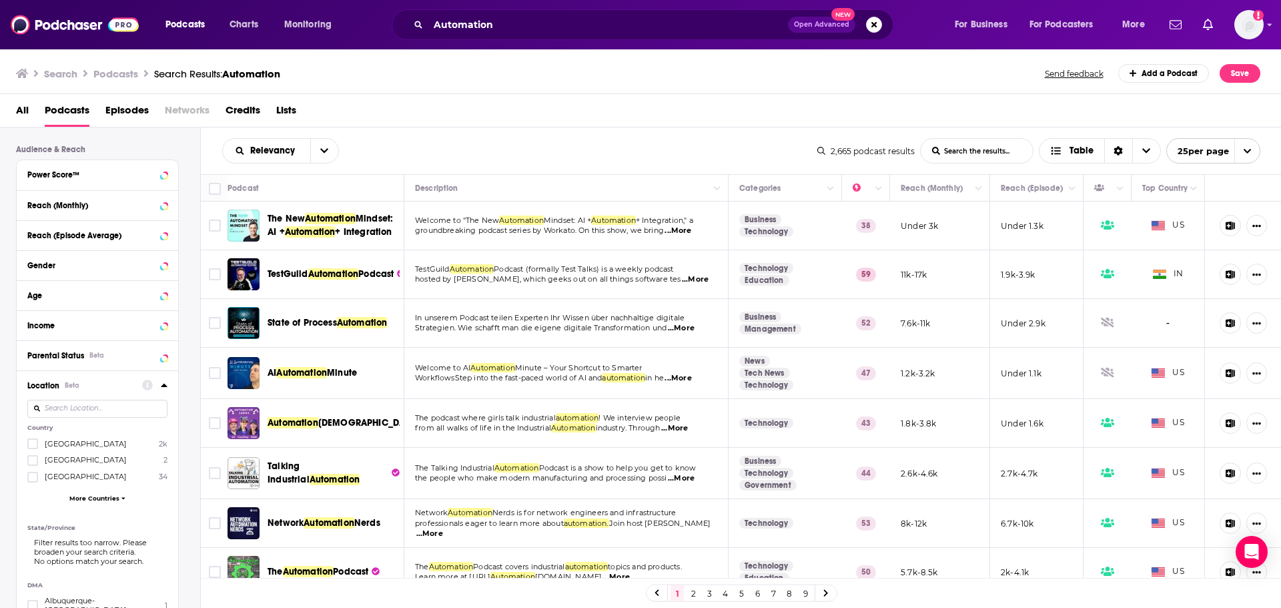
click at [116, 413] on input at bounding box center [97, 409] width 140 height 18
click at [33, 444] on icon at bounding box center [33, 444] width 8 height 6
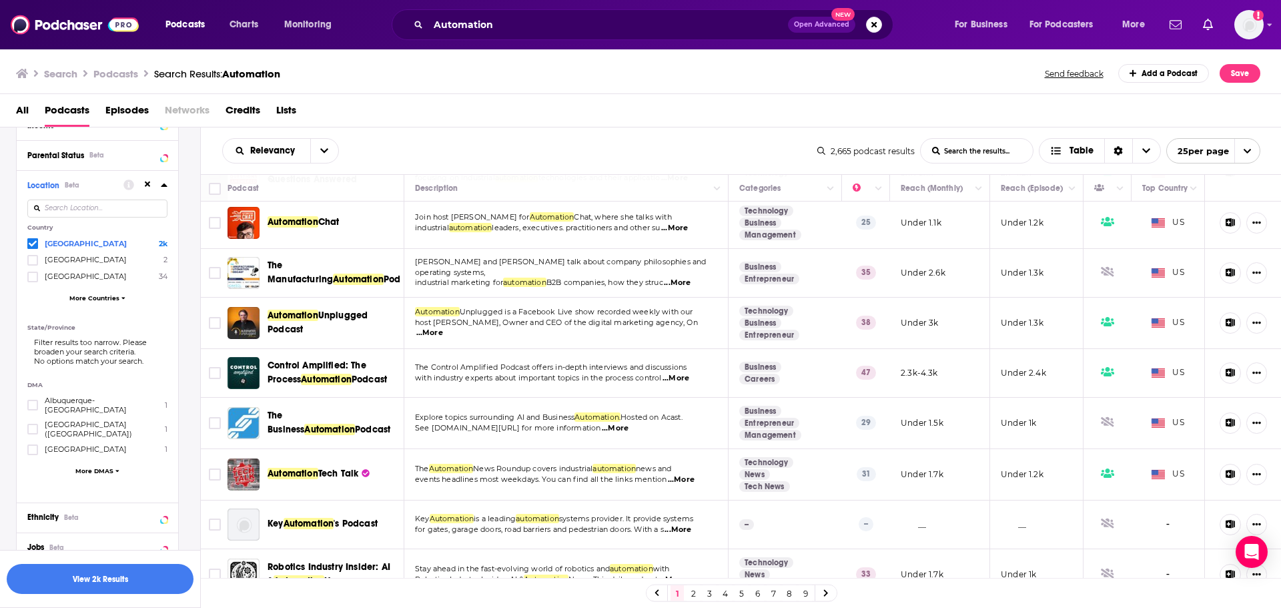
scroll to position [899, 0]
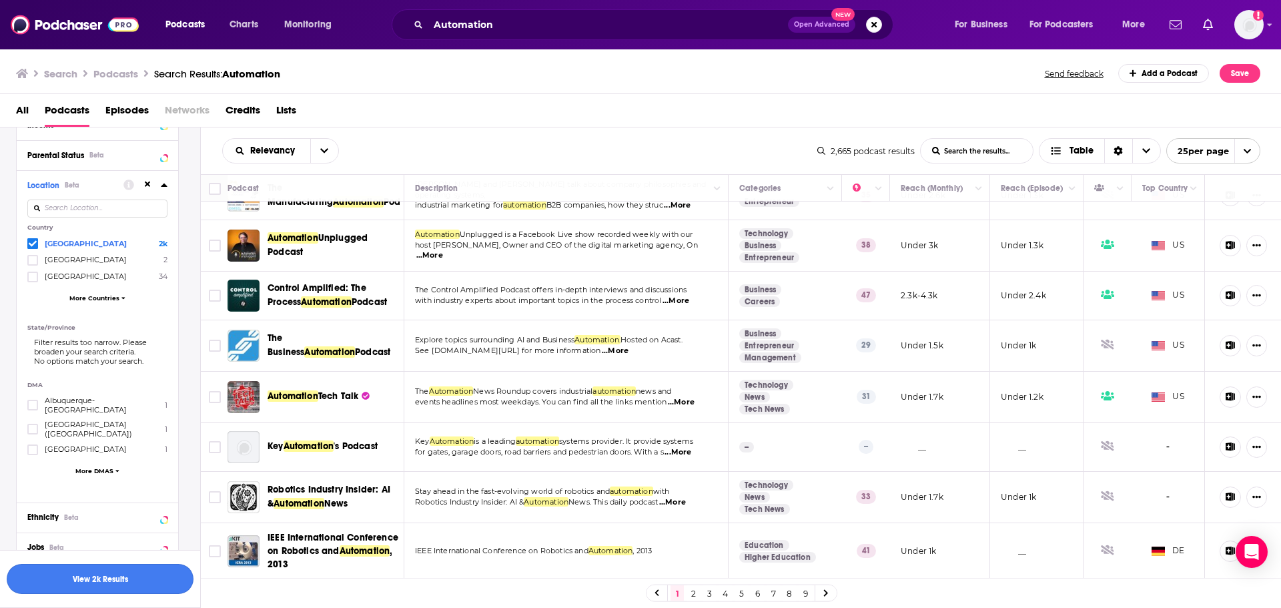
click at [170, 573] on button "View 2k Results" at bounding box center [100, 579] width 187 height 30
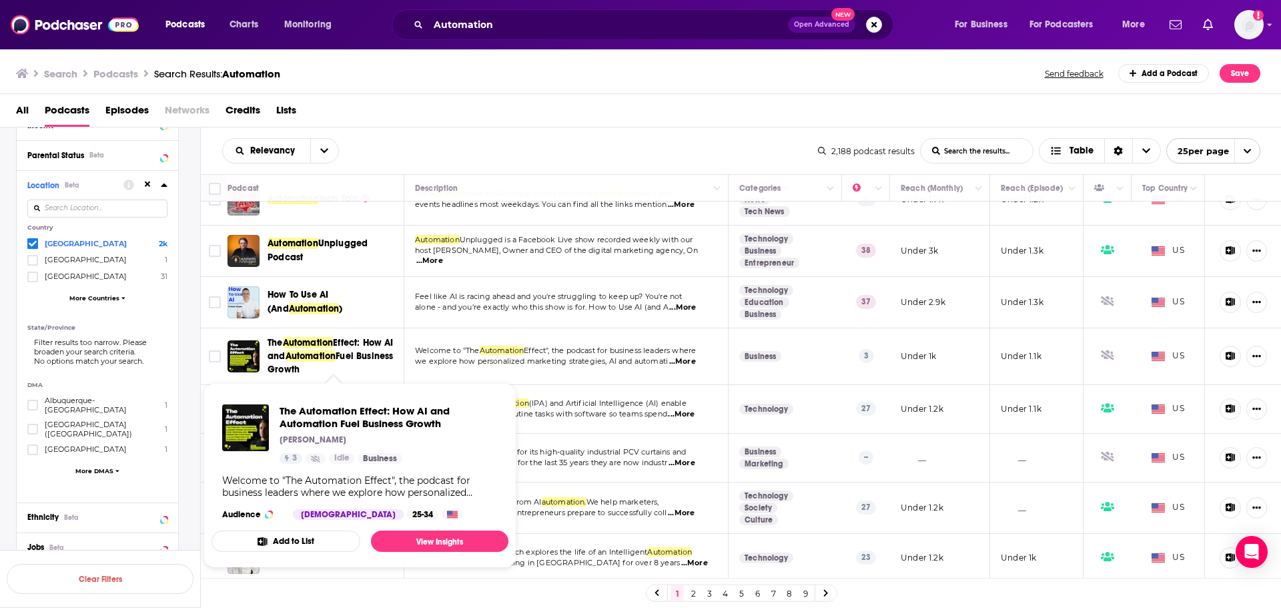
scroll to position [901, 0]
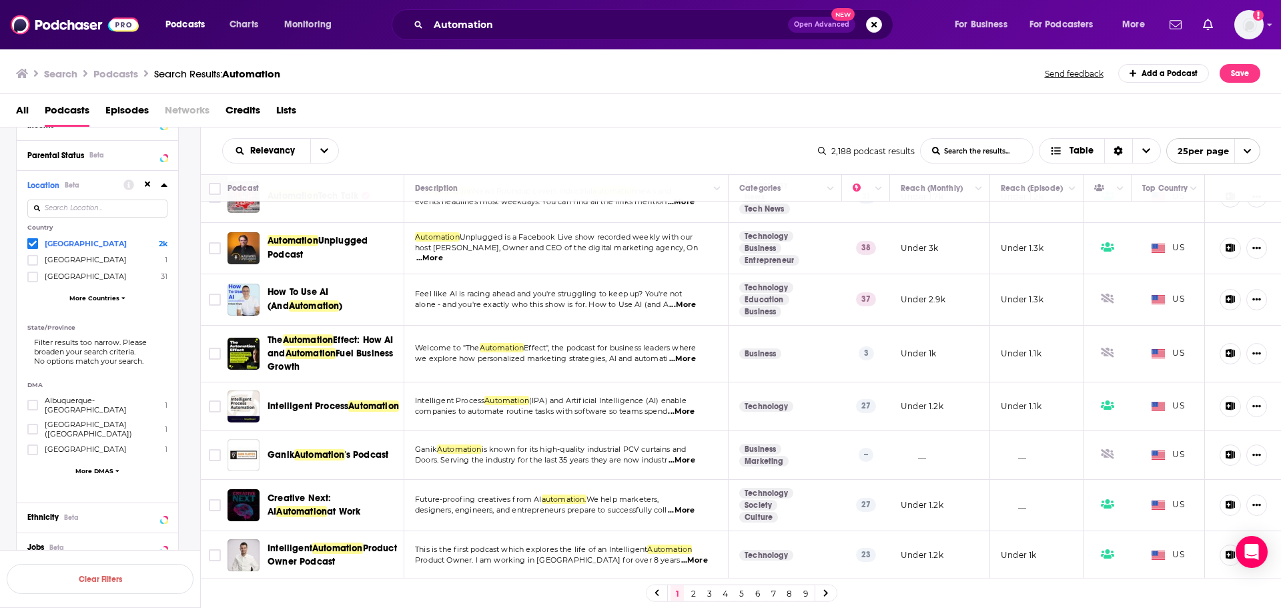
click at [691, 596] on link "2" at bounding box center [693, 593] width 13 height 16
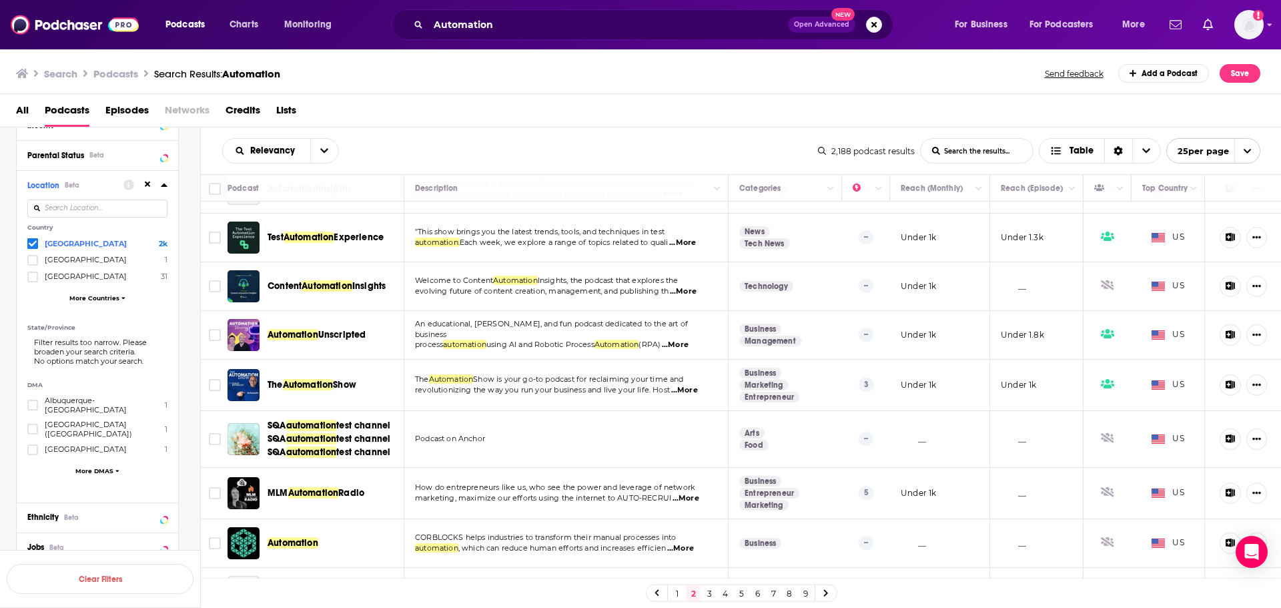
scroll to position [904, 0]
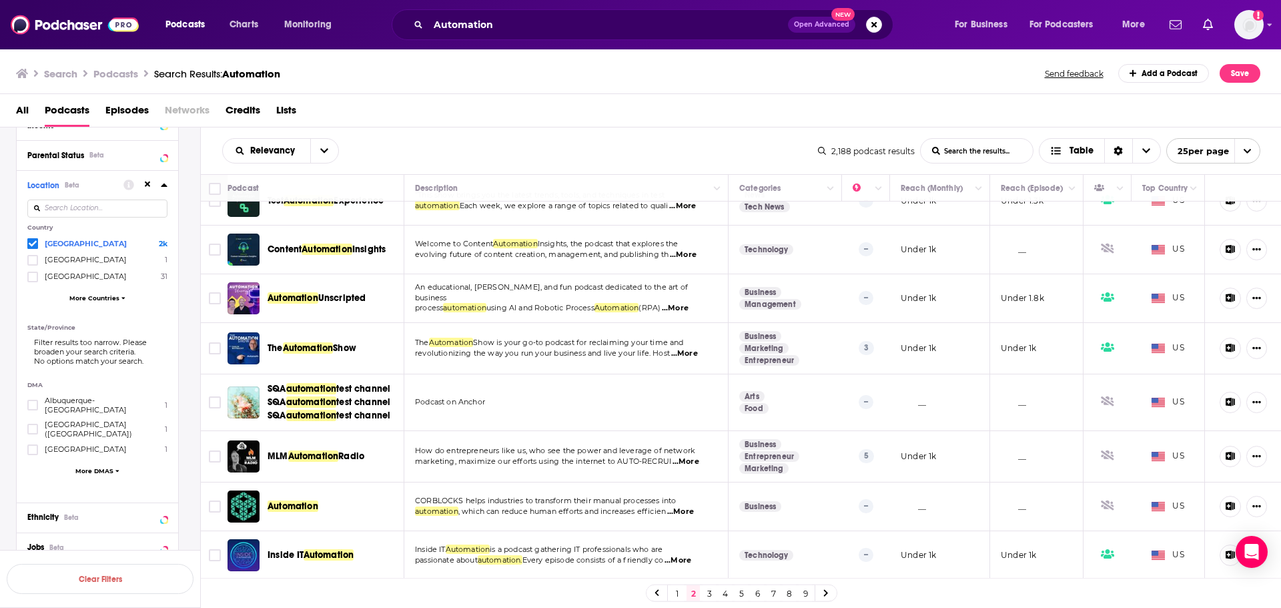
click at [708, 591] on link "3" at bounding box center [709, 593] width 13 height 16
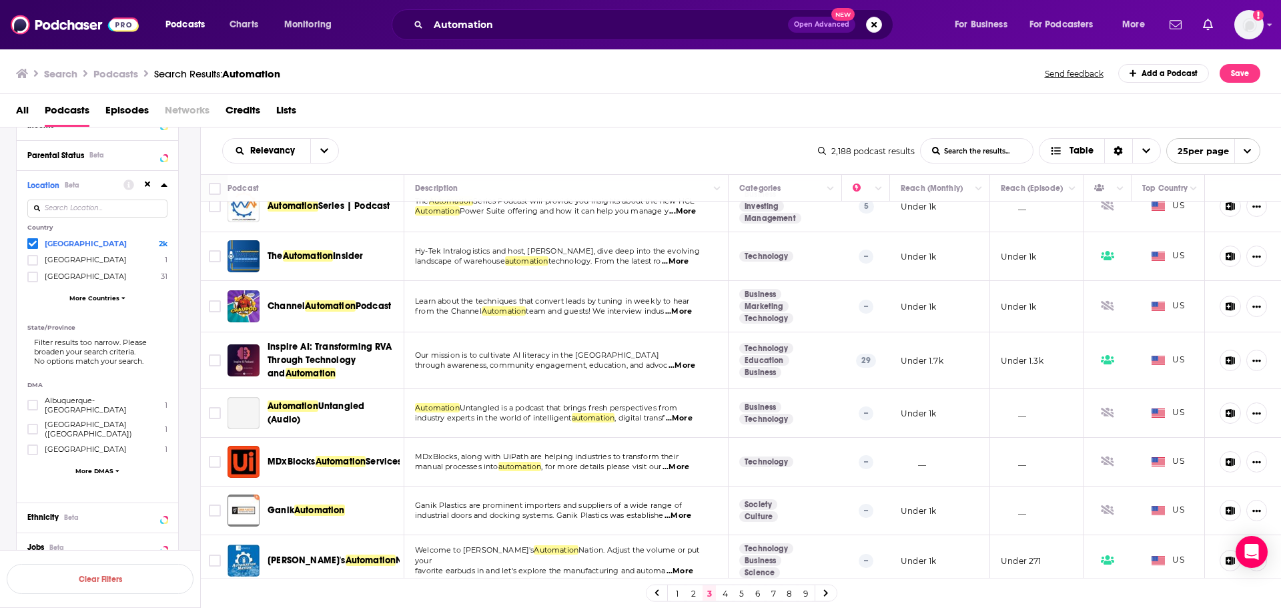
scroll to position [875, 0]
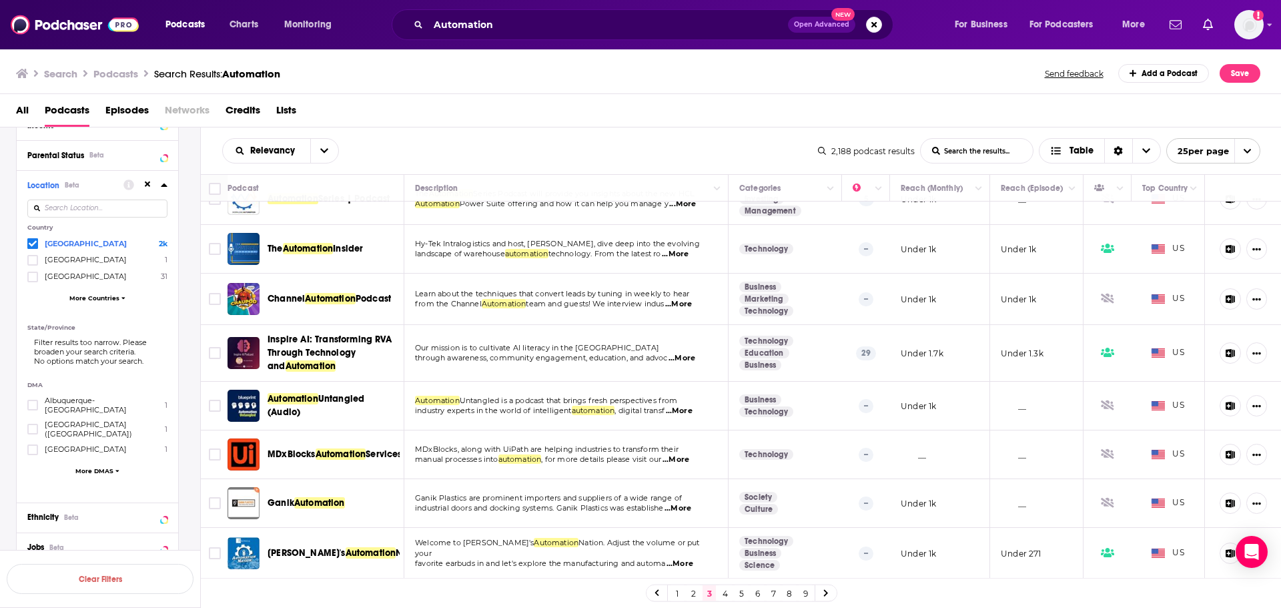
click at [727, 592] on link "4" at bounding box center [725, 593] width 13 height 16
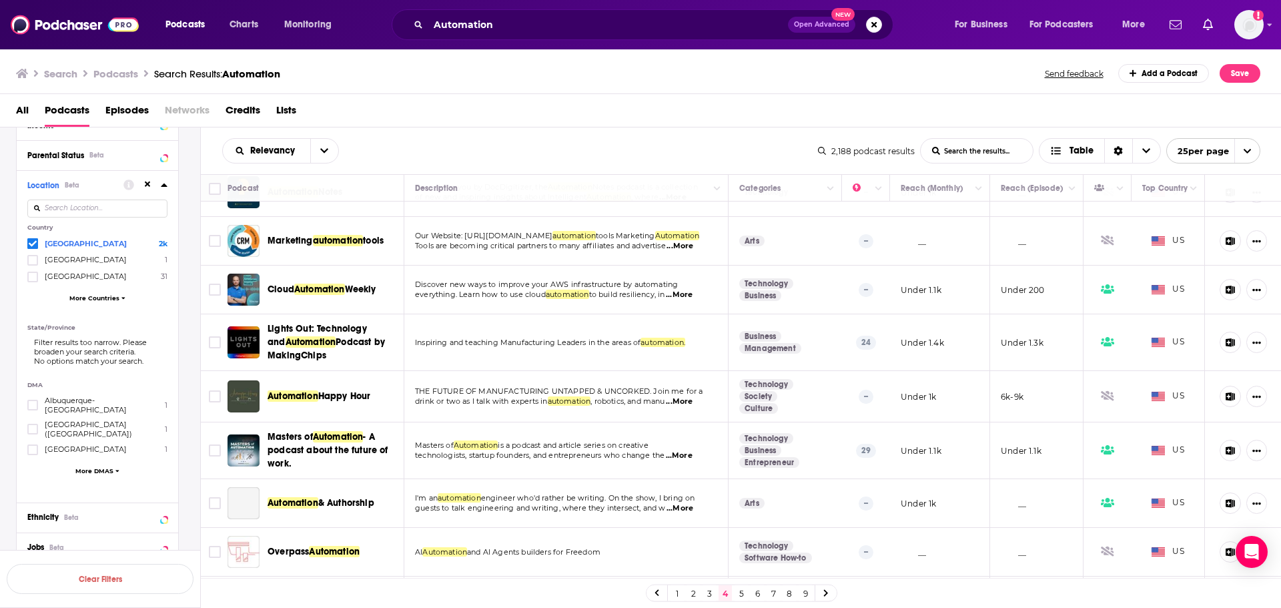
scroll to position [200, 0]
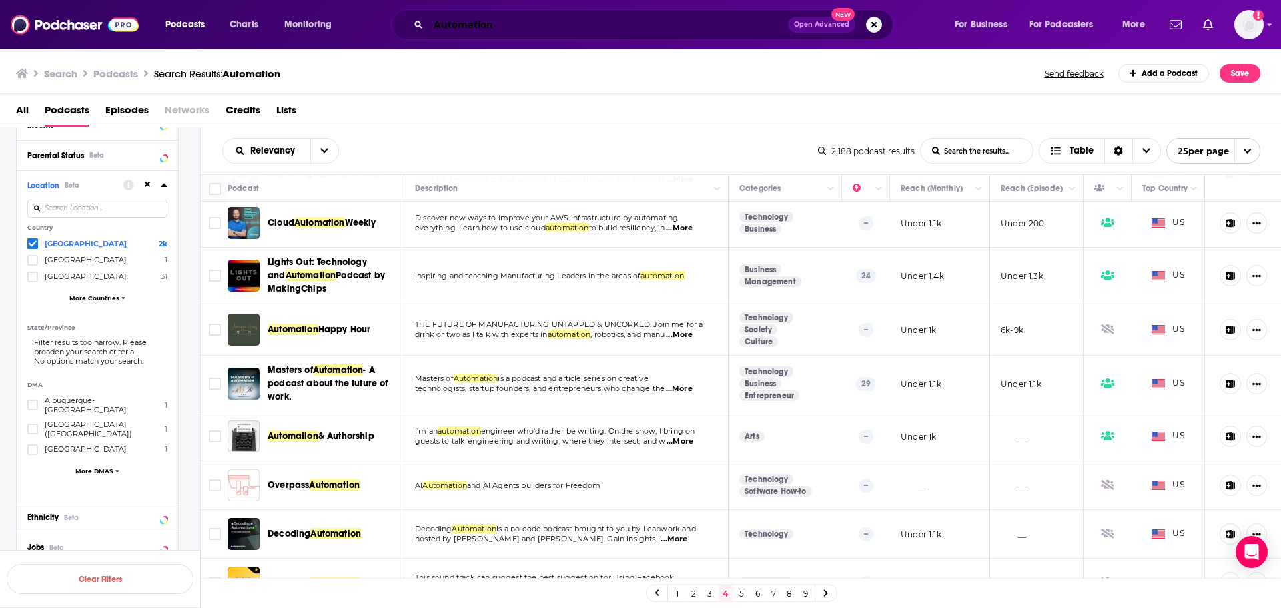
click at [479, 20] on input "Automation" at bounding box center [608, 24] width 360 height 21
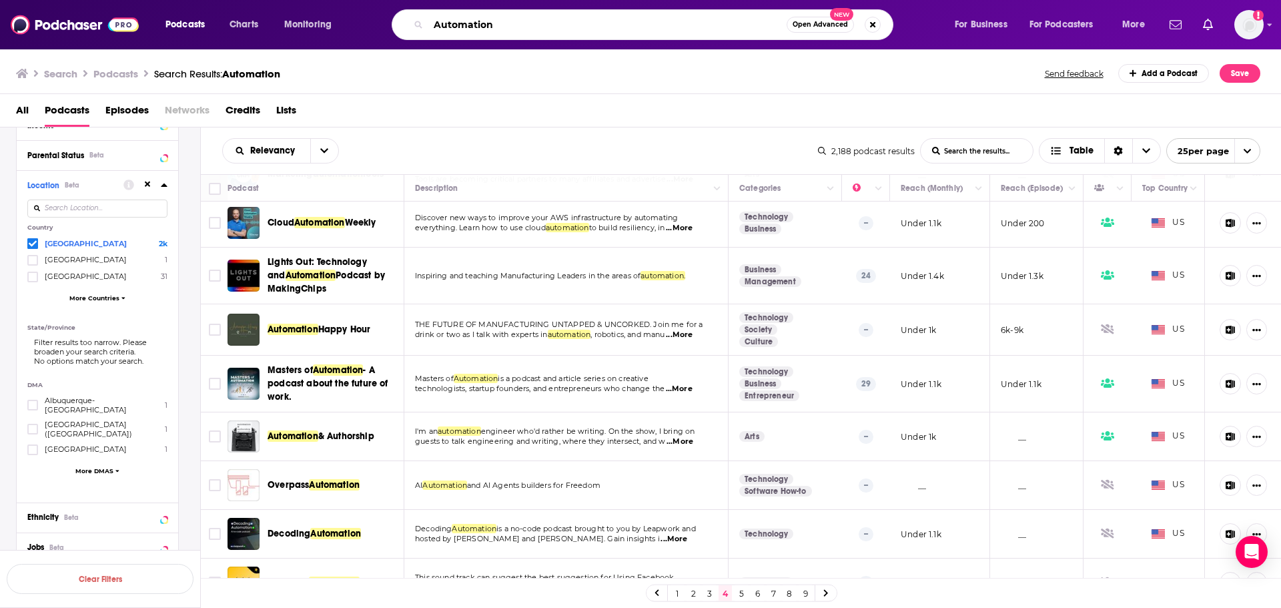
click at [479, 20] on input "Automation" at bounding box center [607, 24] width 358 height 21
type input "lead the team"
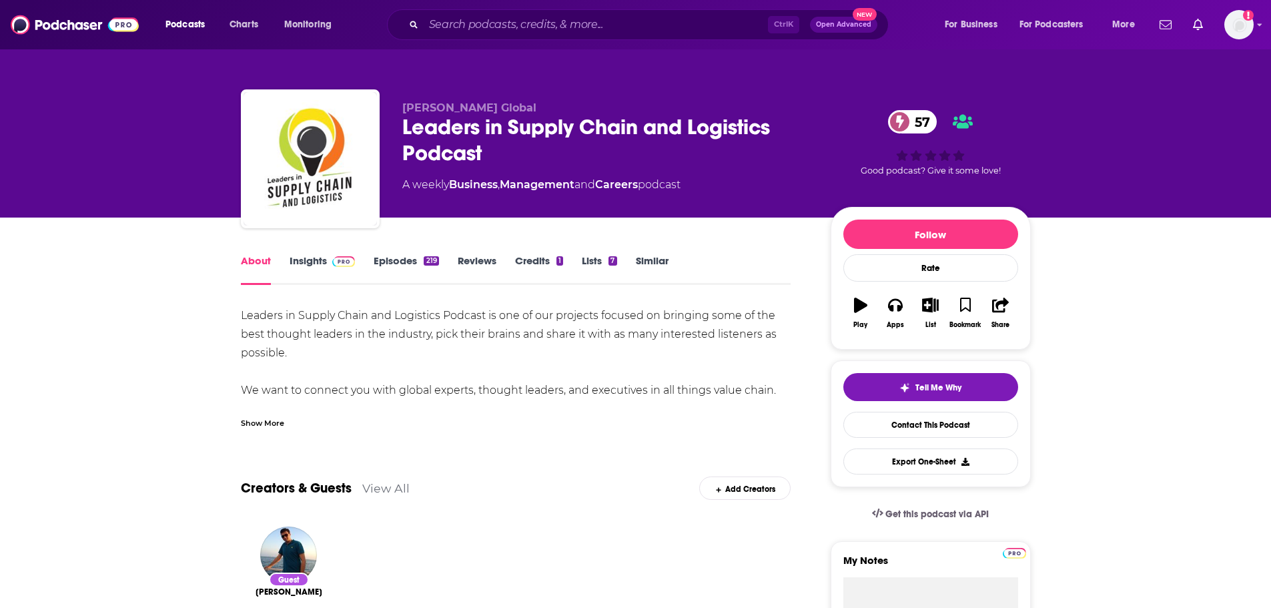
click at [316, 256] on link "Insights" at bounding box center [323, 269] width 66 height 31
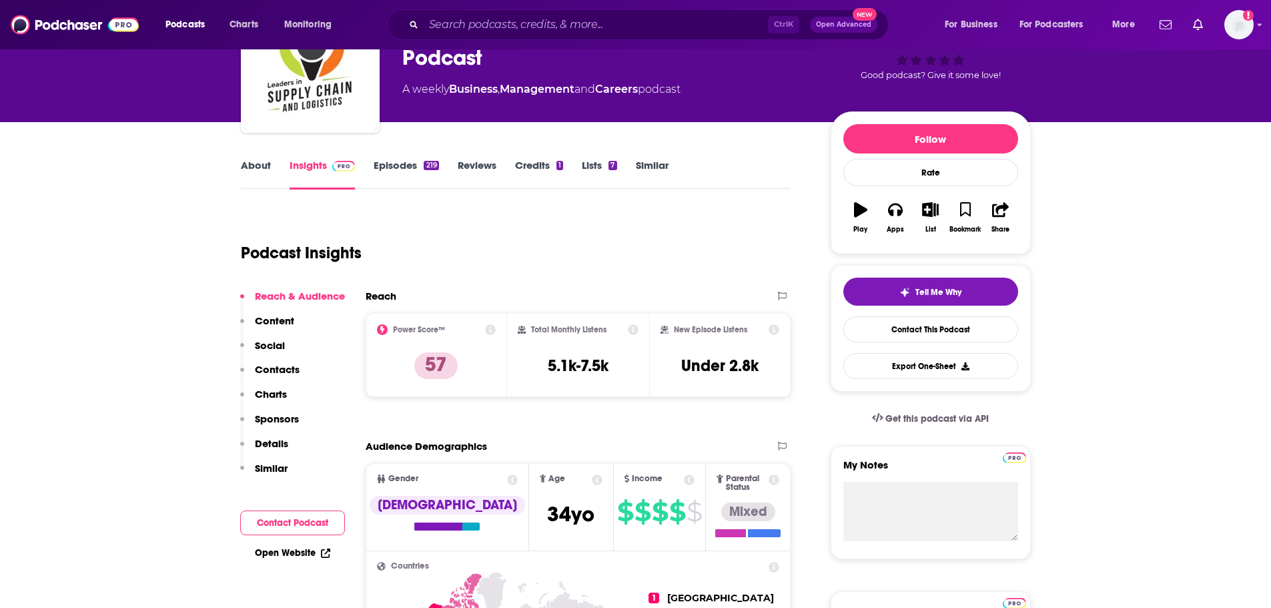
scroll to position [67, 0]
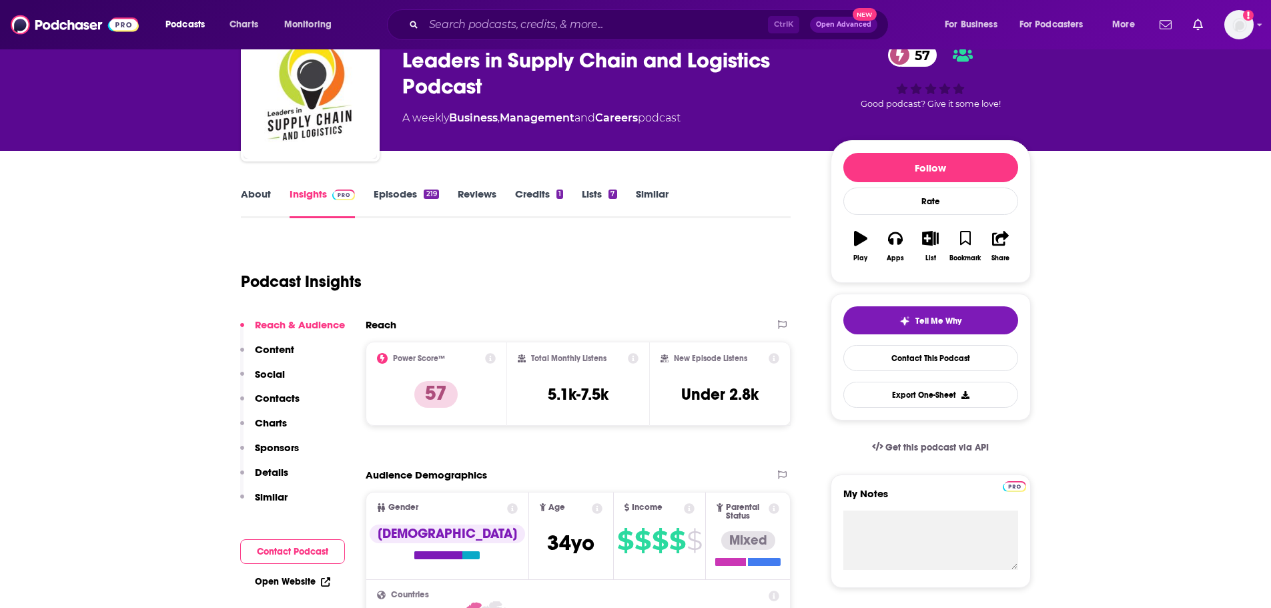
click at [394, 193] on link "Episodes 219" at bounding box center [406, 202] width 65 height 31
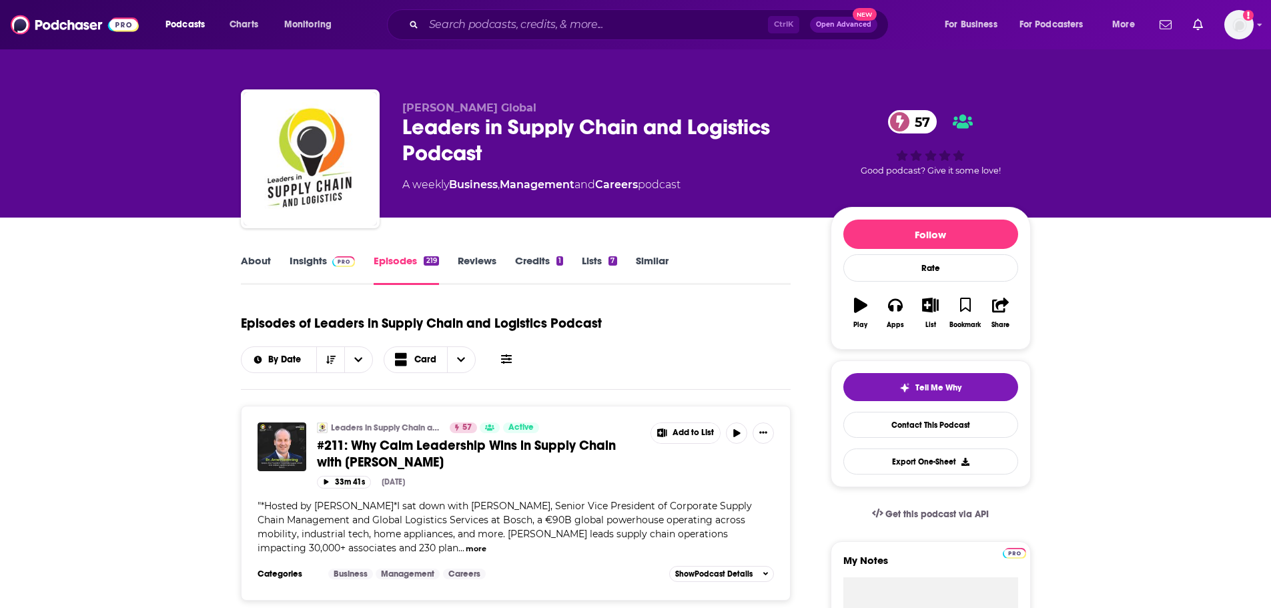
click at [315, 262] on link "Insights" at bounding box center [323, 269] width 66 height 31
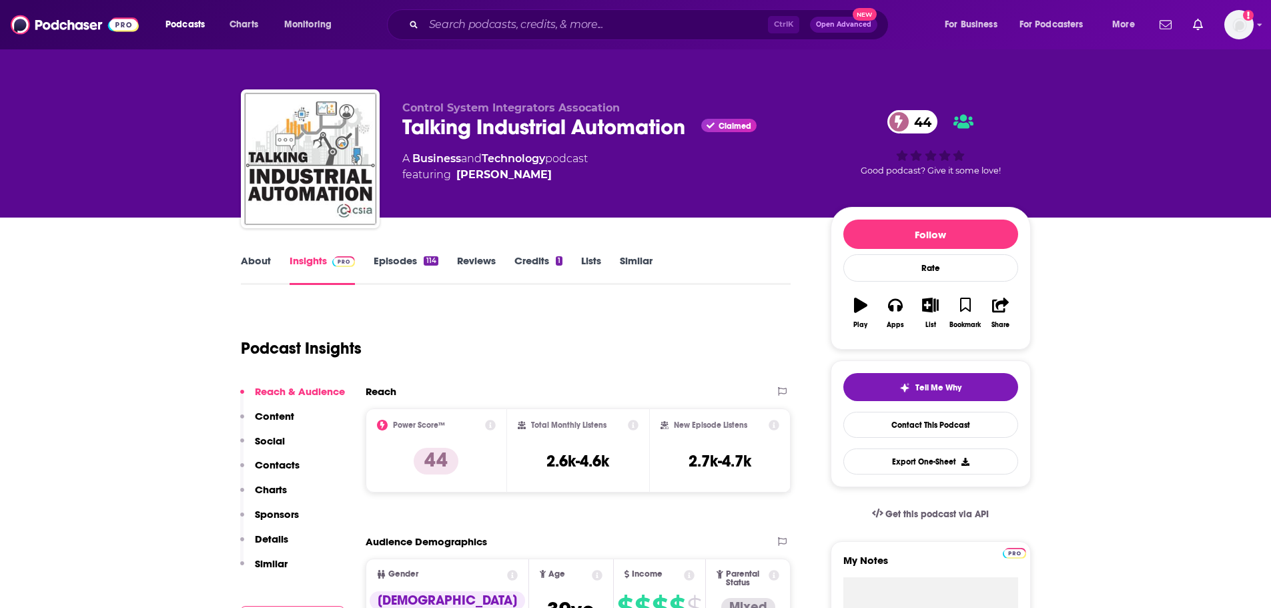
click at [398, 266] on link "Episodes 114" at bounding box center [406, 269] width 64 height 31
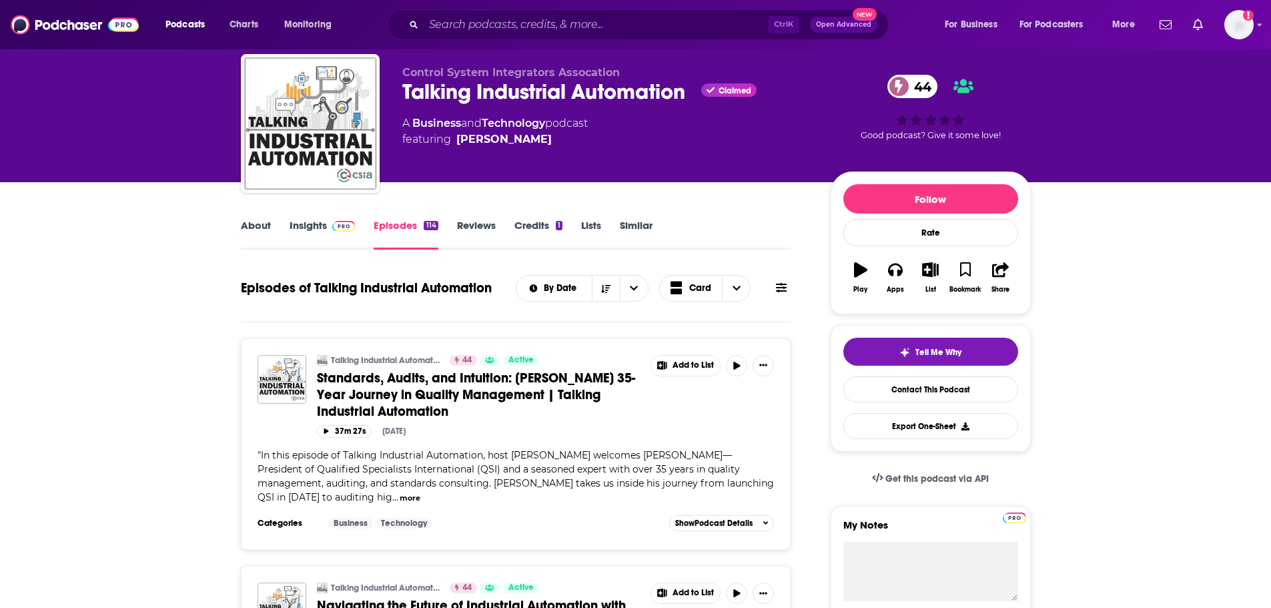
scroll to position [67, 0]
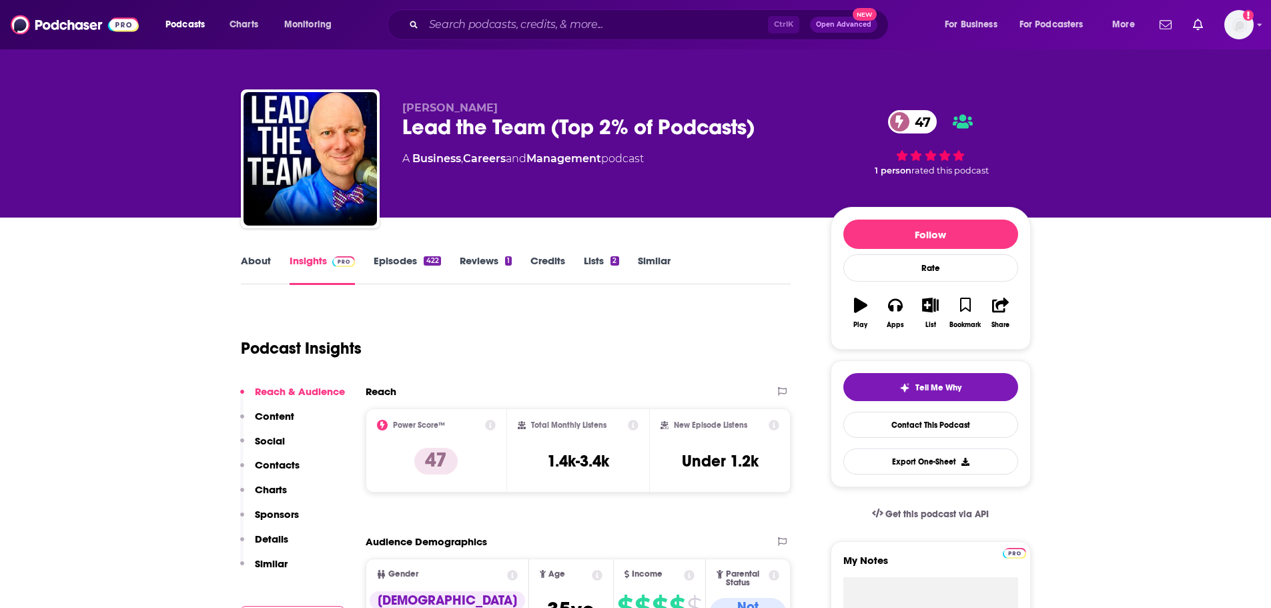
click at [402, 263] on link "Episodes 422" at bounding box center [407, 269] width 67 height 31
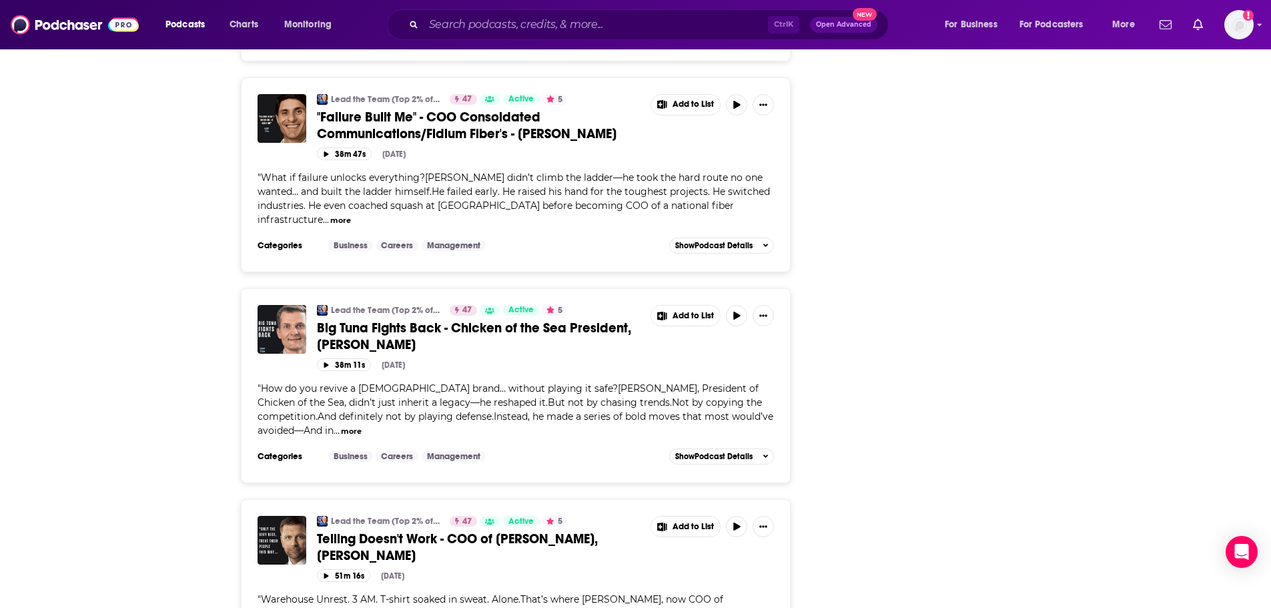
scroll to position [5115, 0]
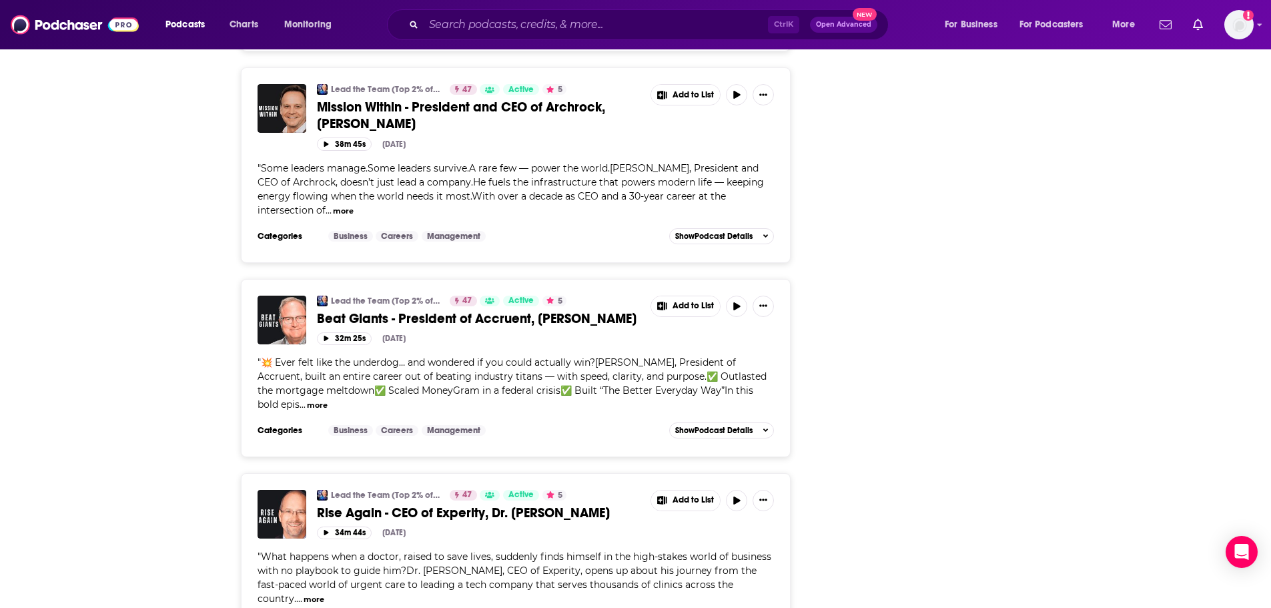
scroll to position [6583, 0]
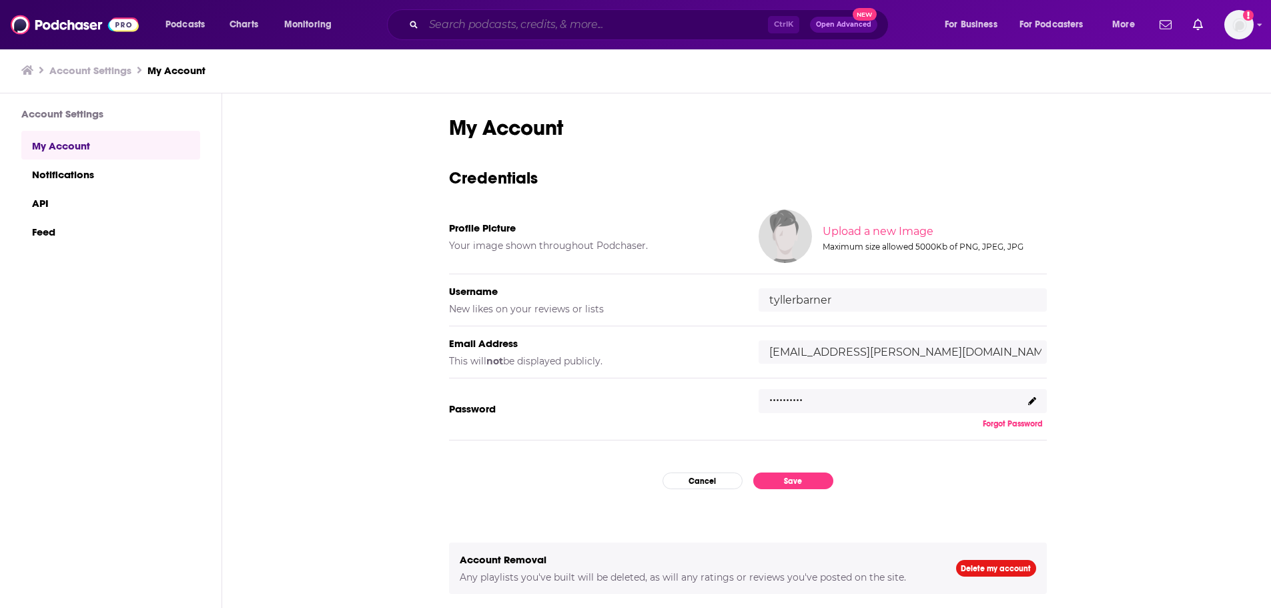
click at [578, 35] on input "Search podcasts, credits, & more..." at bounding box center [596, 24] width 344 height 21
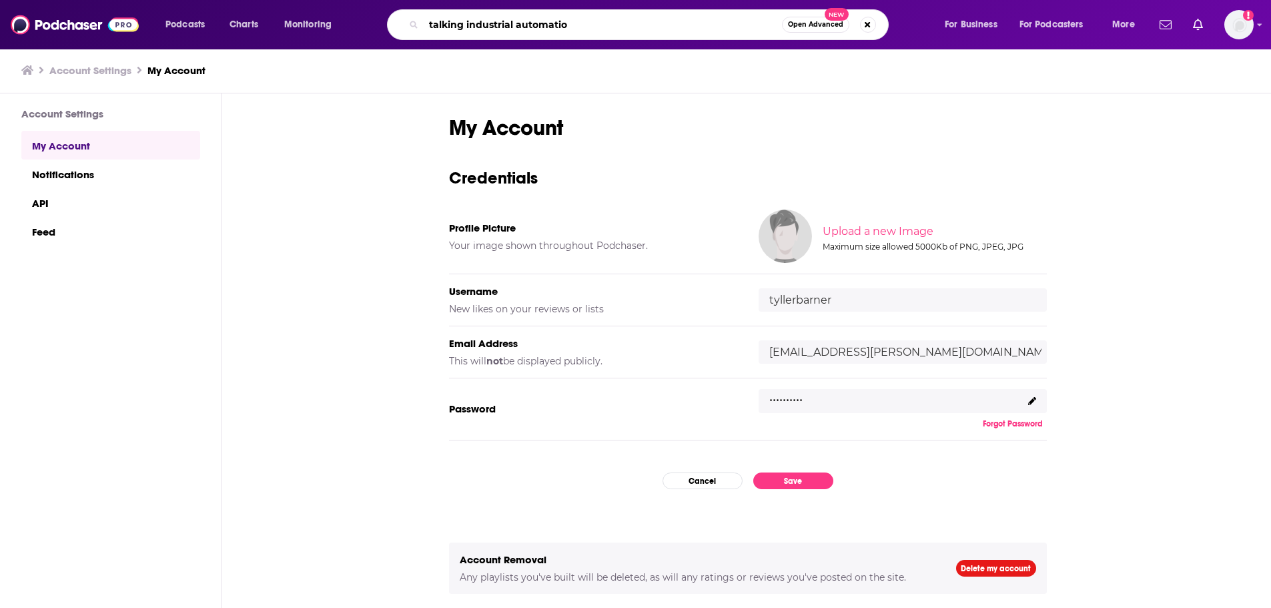
type input "talking industrial automation"
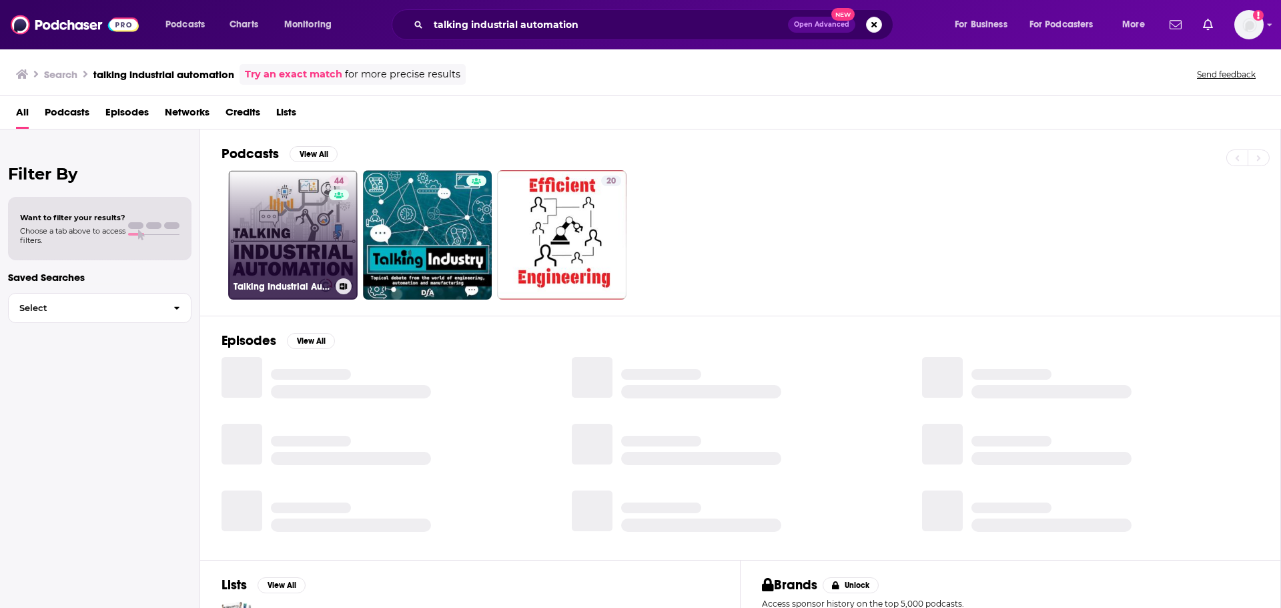
click at [313, 226] on link "44 Talking Industrial Automation" at bounding box center [292, 234] width 129 height 129
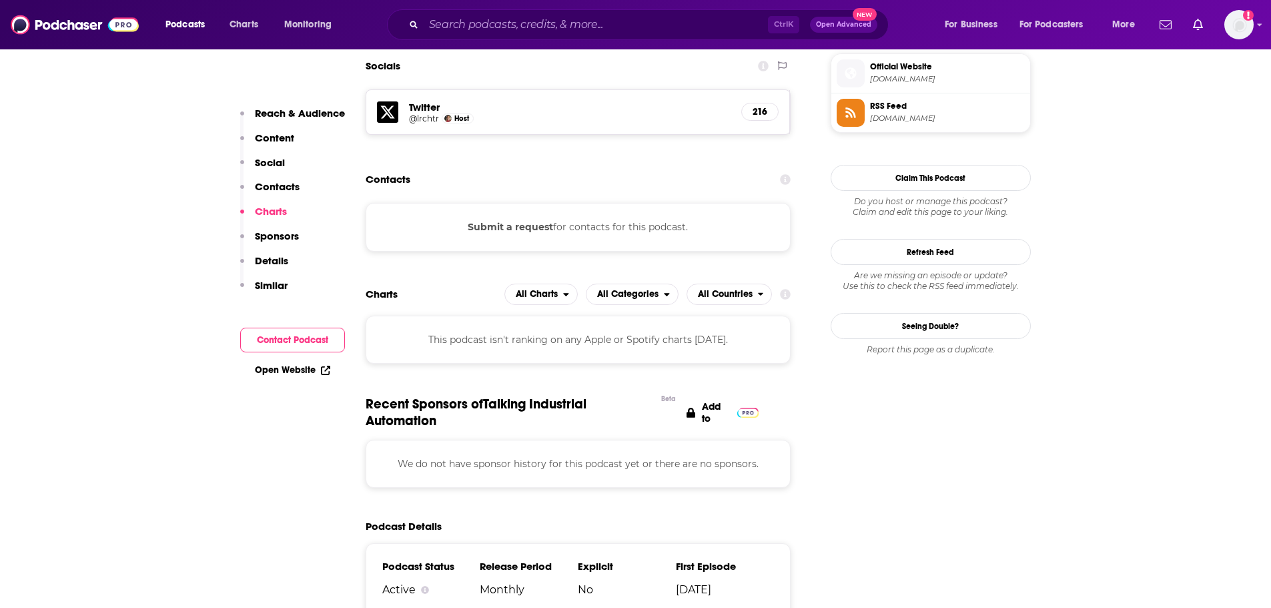
scroll to position [1134, 0]
